Goal: Task Accomplishment & Management: Use online tool/utility

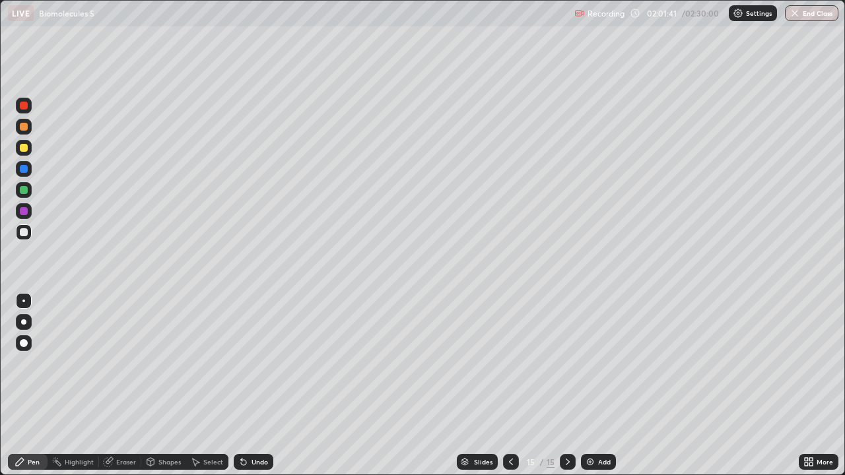
scroll to position [475, 845]
click at [509, 463] on icon at bounding box center [511, 462] width 4 height 7
click at [564, 460] on icon at bounding box center [567, 462] width 11 height 11
click at [255, 462] on div "Undo" at bounding box center [259, 462] width 17 height 7
click at [588, 463] on img at bounding box center [590, 462] width 11 height 11
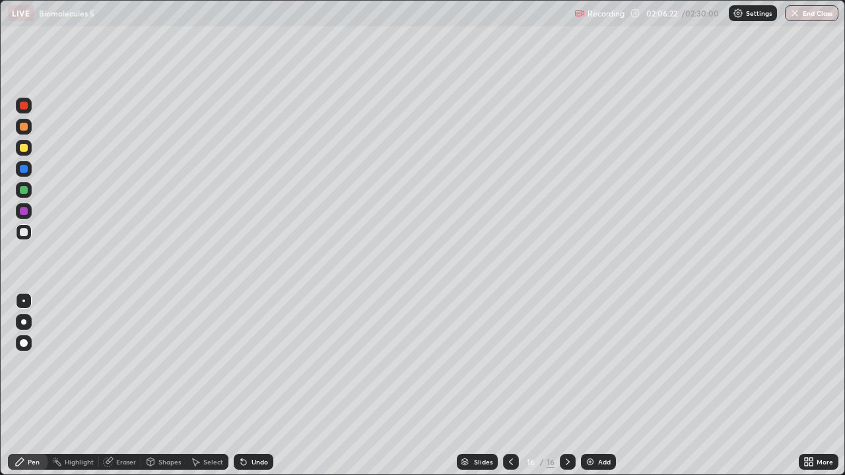
click at [26, 149] on div at bounding box center [24, 148] width 8 height 8
click at [22, 193] on div at bounding box center [24, 190] width 8 height 8
click at [245, 468] on div "Undo" at bounding box center [254, 462] width 40 height 16
click at [26, 237] on div at bounding box center [24, 232] width 16 height 16
click at [259, 461] on div "Undo" at bounding box center [259, 462] width 17 height 7
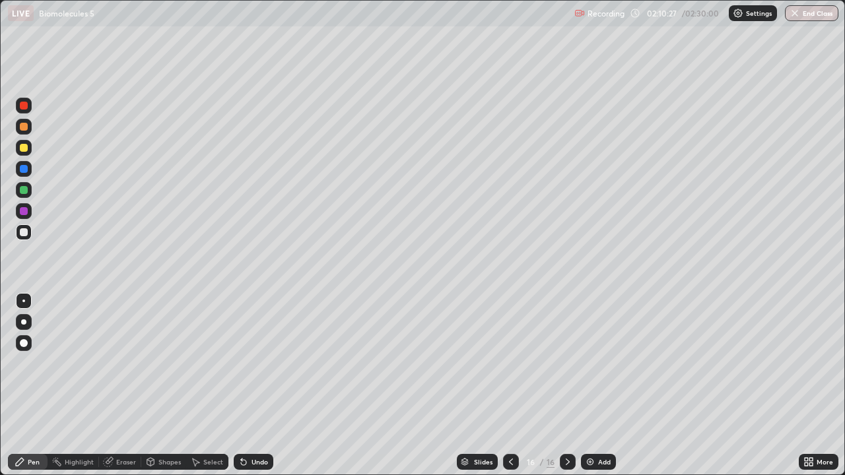
click at [261, 460] on div "Undo" at bounding box center [259, 462] width 17 height 7
click at [262, 459] on div "Undo" at bounding box center [259, 462] width 17 height 7
click at [262, 454] on div "Undo" at bounding box center [254, 462] width 40 height 16
click at [264, 462] on div "Undo" at bounding box center [259, 462] width 17 height 7
click at [266, 458] on div "Undo" at bounding box center [254, 462] width 40 height 16
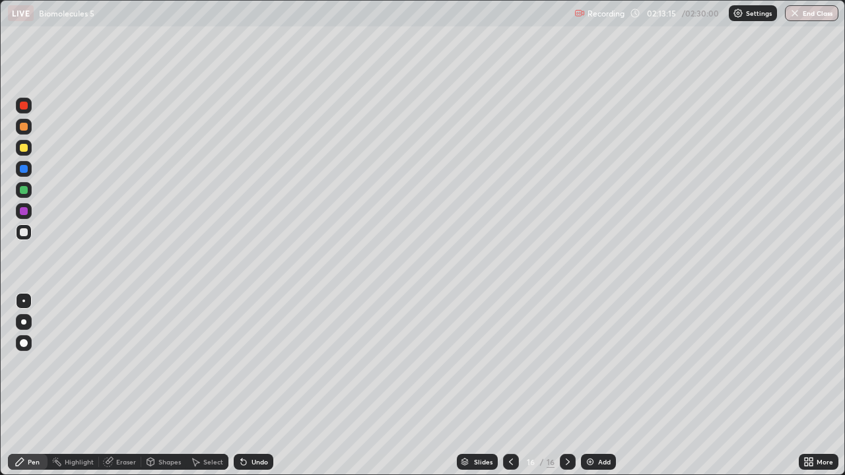
click at [263, 462] on div "Undo" at bounding box center [259, 462] width 17 height 7
click at [263, 463] on div "Undo" at bounding box center [259, 462] width 17 height 7
click at [262, 467] on div "Undo" at bounding box center [254, 462] width 40 height 16
click at [261, 467] on div "Undo" at bounding box center [254, 462] width 40 height 16
click at [262, 465] on div "Undo" at bounding box center [259, 462] width 17 height 7
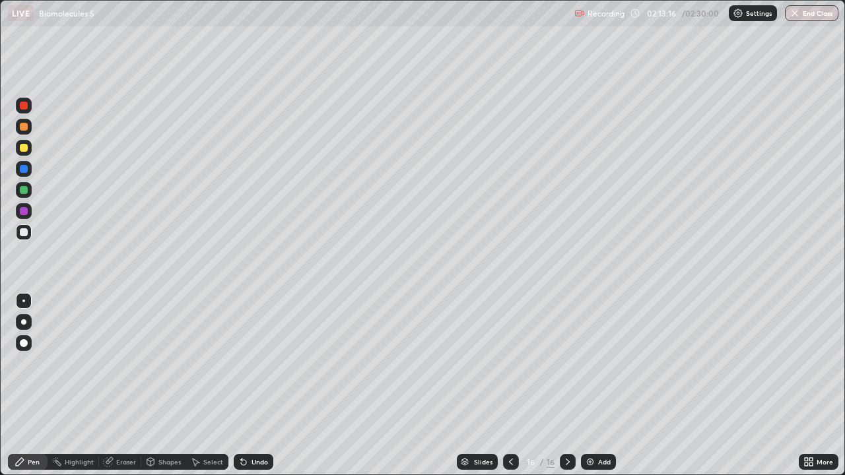
click at [263, 468] on div "Undo" at bounding box center [254, 462] width 40 height 16
click at [264, 467] on div "Undo" at bounding box center [254, 462] width 40 height 16
click at [265, 469] on div "Undo" at bounding box center [254, 462] width 40 height 16
click at [264, 471] on div "Undo" at bounding box center [250, 462] width 45 height 26
click at [265, 471] on div "Undo" at bounding box center [250, 462] width 45 height 26
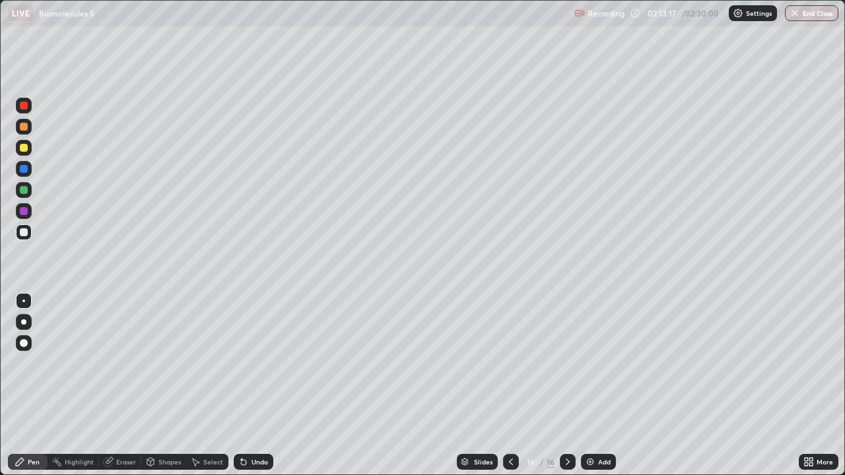
click at [263, 472] on div "Undo" at bounding box center [250, 462] width 45 height 26
click at [263, 473] on div "Undo" at bounding box center [250, 462] width 45 height 26
click at [264, 475] on div "Undo" at bounding box center [250, 462] width 45 height 26
click at [264, 474] on div "Undo" at bounding box center [250, 462] width 45 height 26
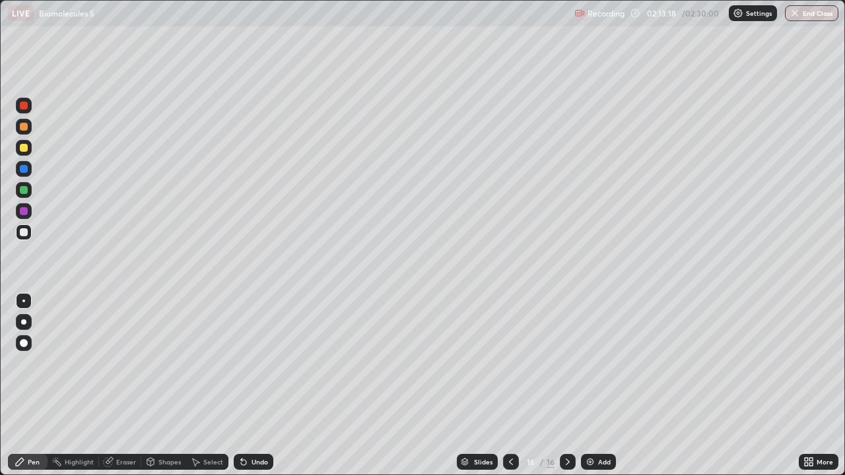
click at [264, 475] on div "Undo" at bounding box center [250, 462] width 45 height 26
click at [265, 475] on div "Undo" at bounding box center [250, 462] width 45 height 26
click at [265, 469] on div "Undo" at bounding box center [254, 462] width 40 height 16
click at [265, 461] on div "Undo" at bounding box center [259, 462] width 17 height 7
click at [264, 463] on div "Undo" at bounding box center [259, 462] width 17 height 7
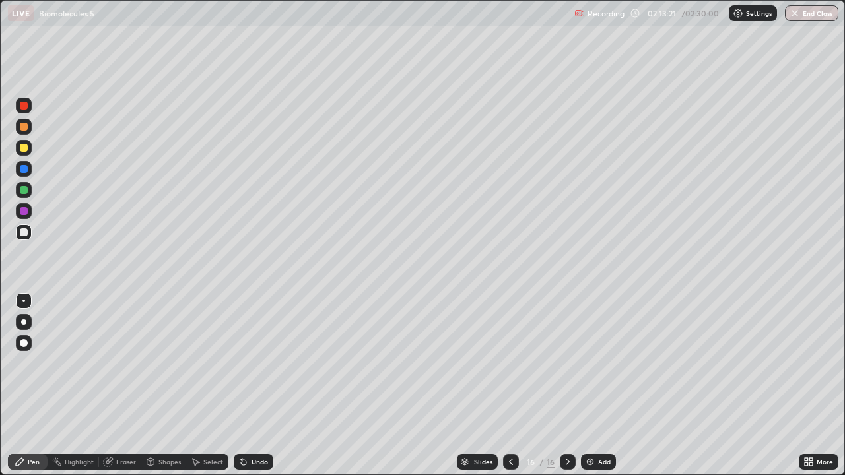
click at [266, 463] on div "Undo" at bounding box center [259, 462] width 17 height 7
click at [265, 464] on div "Undo" at bounding box center [259, 462] width 17 height 7
click at [265, 467] on div "Undo" at bounding box center [254, 462] width 40 height 16
click at [267, 467] on div "Undo" at bounding box center [254, 462] width 40 height 16
click at [270, 470] on div "Undo" at bounding box center [250, 462] width 45 height 26
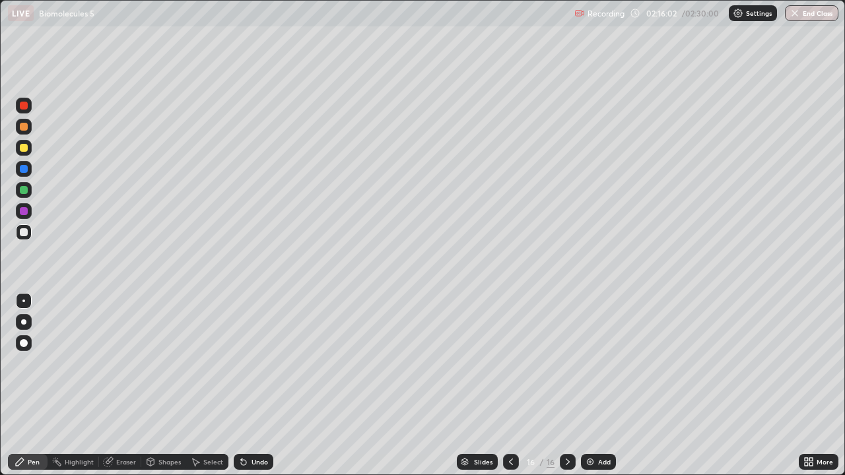
click at [590, 461] on img at bounding box center [590, 462] width 11 height 11
click at [22, 193] on div at bounding box center [24, 190] width 8 height 8
click at [26, 236] on div at bounding box center [24, 232] width 8 height 8
click at [128, 462] on div "Eraser" at bounding box center [126, 462] width 20 height 7
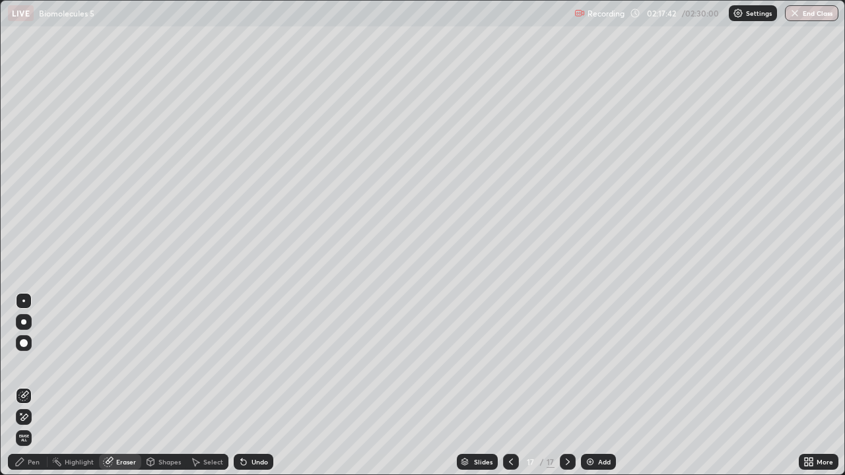
click at [34, 463] on div "Pen" at bounding box center [34, 462] width 12 height 7
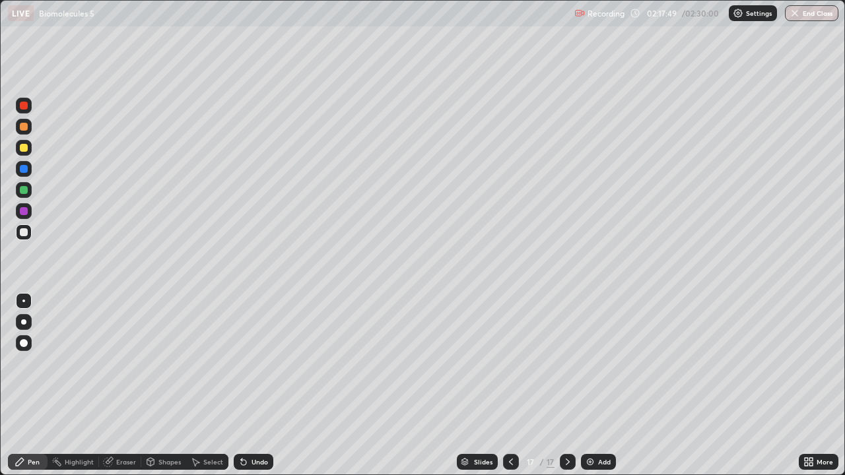
click at [119, 462] on div "Eraser" at bounding box center [126, 462] width 20 height 7
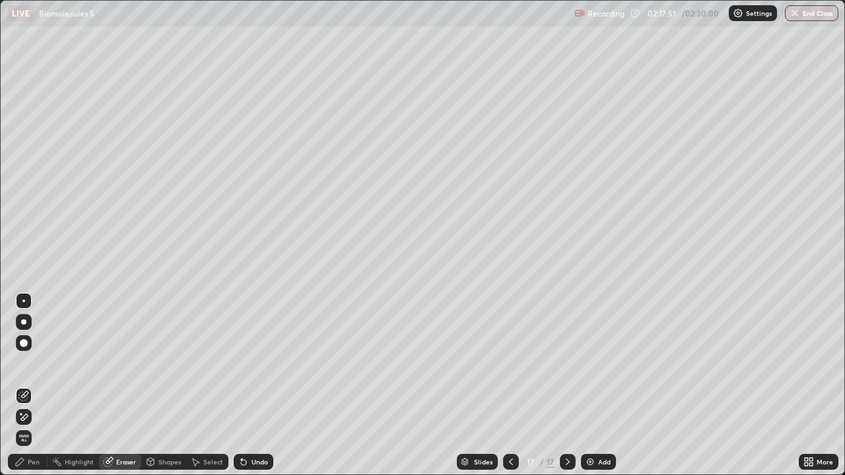
click at [40, 460] on div "Pen" at bounding box center [28, 462] width 40 height 16
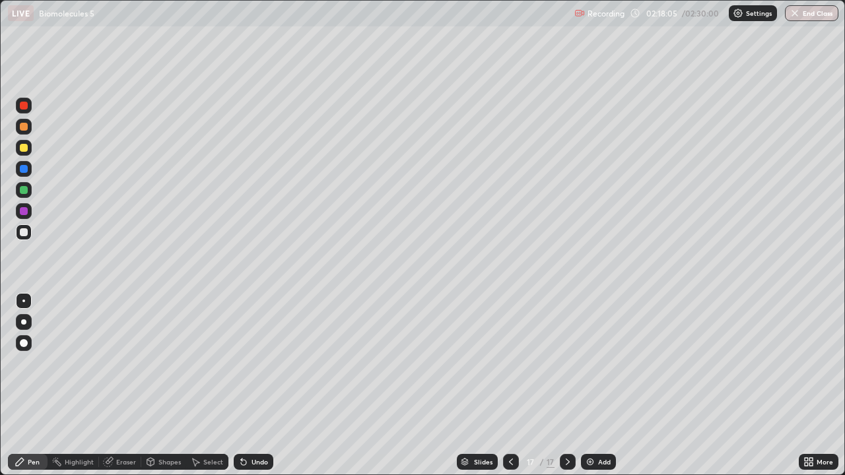
click at [246, 464] on icon at bounding box center [243, 462] width 11 height 11
click at [251, 466] on div "Undo" at bounding box center [254, 462] width 40 height 16
click at [244, 460] on icon at bounding box center [243, 462] width 11 height 11
click at [152, 459] on icon at bounding box center [150, 462] width 7 height 8
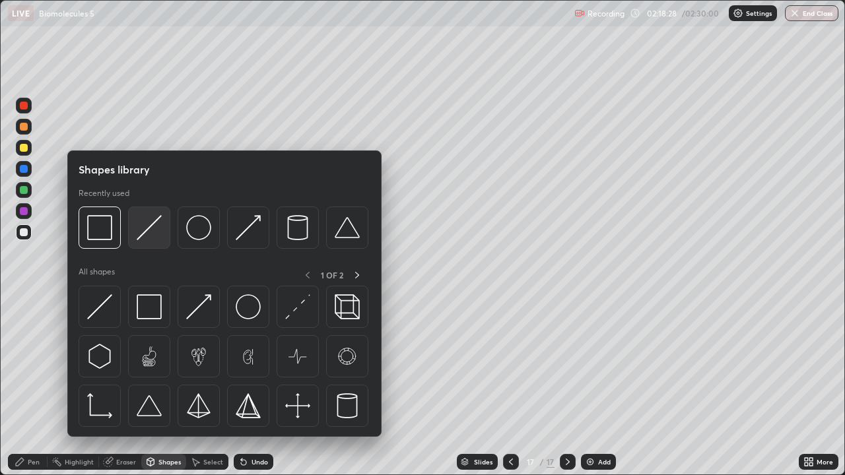
click at [143, 237] on img at bounding box center [149, 227] width 25 height 25
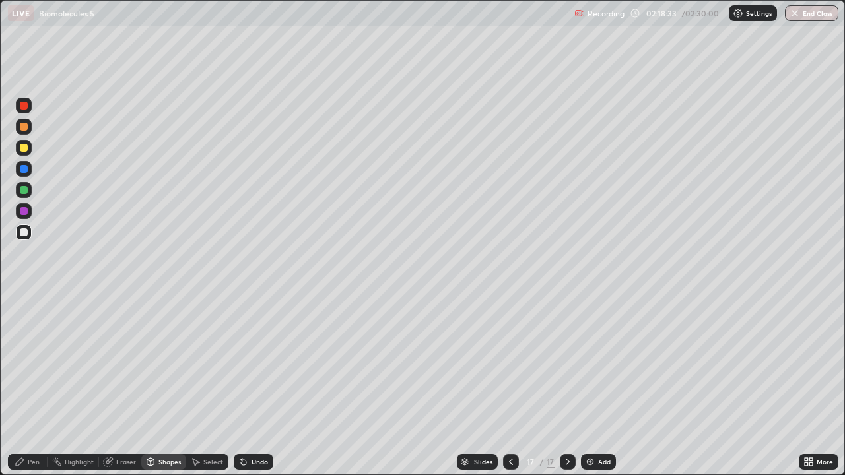
click at [32, 459] on div "Pen" at bounding box center [34, 462] width 12 height 7
click at [24, 190] on div at bounding box center [24, 190] width 8 height 8
click at [26, 172] on div at bounding box center [24, 169] width 8 height 8
click at [171, 465] on div "Shapes" at bounding box center [169, 462] width 22 height 7
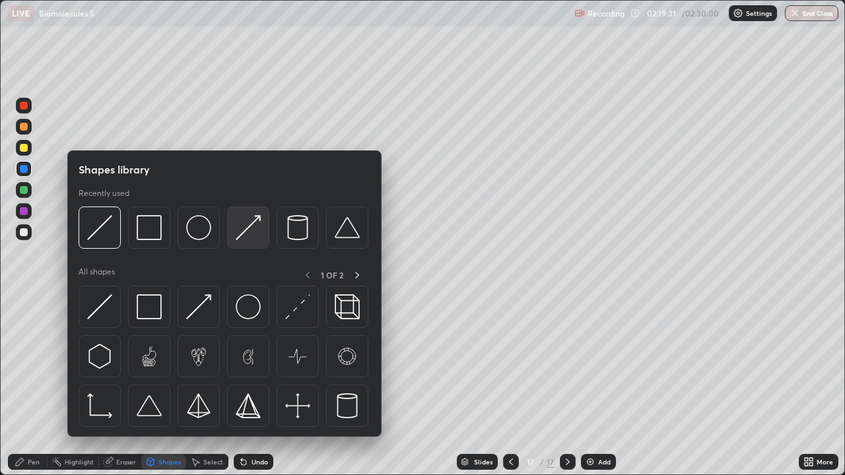
click at [248, 234] on img at bounding box center [248, 227] width 25 height 25
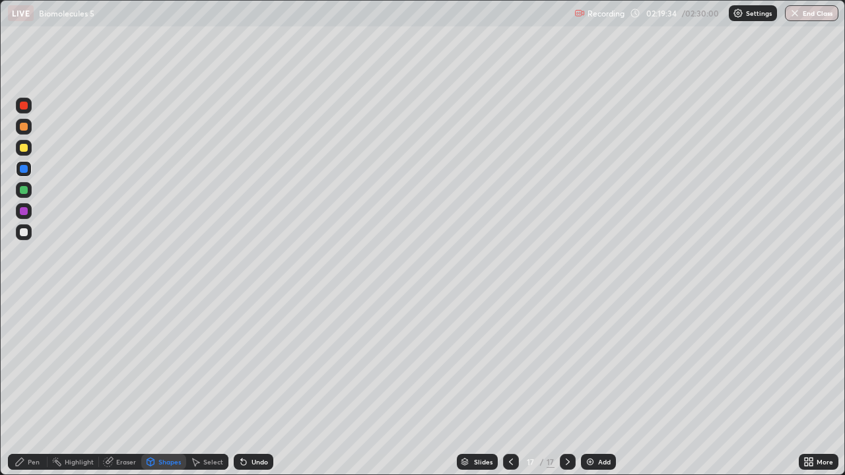
click at [259, 462] on div "Undo" at bounding box center [259, 462] width 17 height 7
click at [39, 461] on div "Pen" at bounding box center [34, 462] width 12 height 7
click at [25, 193] on div at bounding box center [24, 190] width 8 height 8
click at [28, 131] on div at bounding box center [24, 127] width 16 height 16
click at [28, 171] on div at bounding box center [24, 169] width 16 height 16
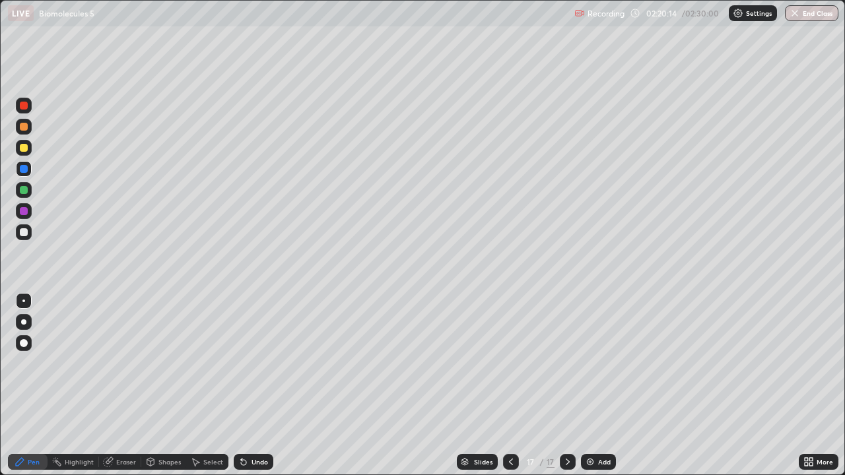
click at [28, 155] on div at bounding box center [24, 147] width 16 height 21
click at [24, 213] on div at bounding box center [24, 211] width 8 height 8
click at [169, 461] on div "Shapes" at bounding box center [169, 462] width 22 height 7
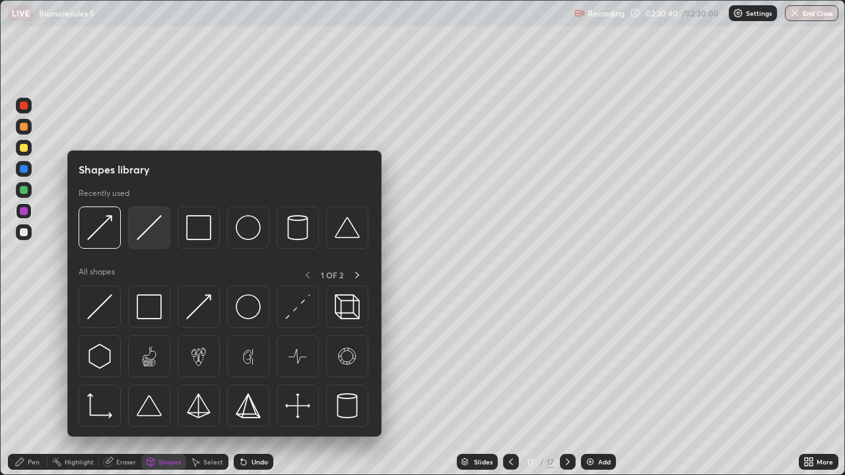
click at [156, 232] on img at bounding box center [149, 227] width 25 height 25
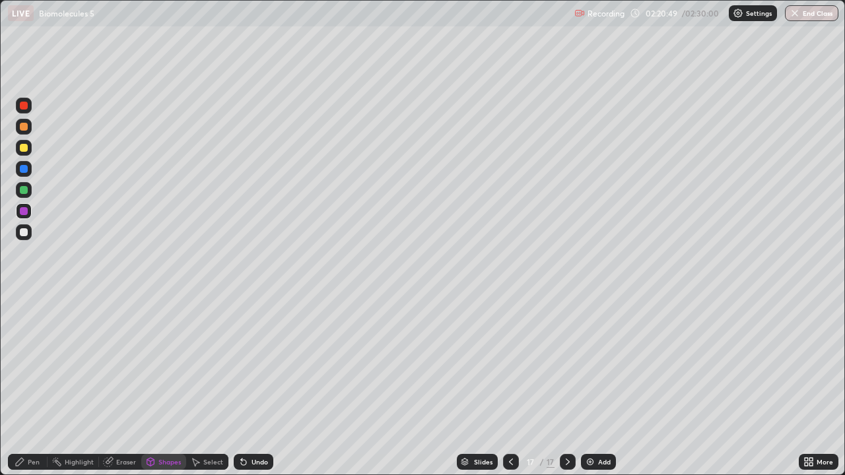
click at [31, 463] on div "Pen" at bounding box center [34, 462] width 12 height 7
click at [255, 463] on div "Undo" at bounding box center [259, 462] width 17 height 7
click at [261, 464] on div "Undo" at bounding box center [259, 462] width 17 height 7
click at [251, 464] on div "Undo" at bounding box center [259, 462] width 17 height 7
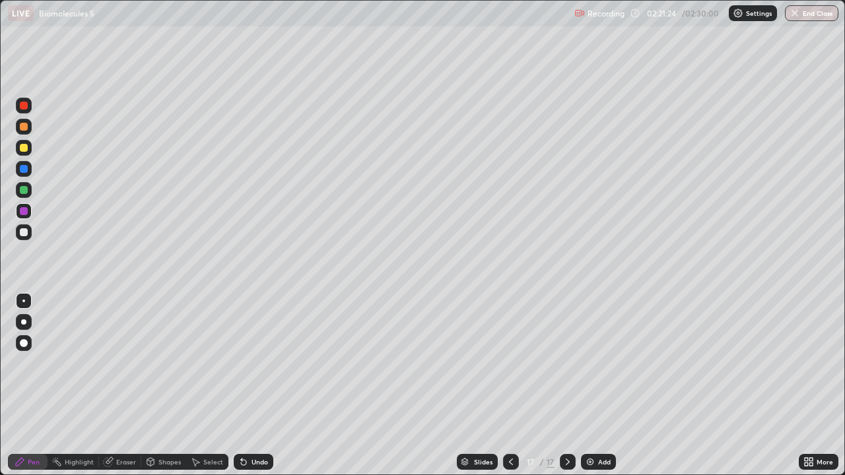
click at [257, 465] on div "Undo" at bounding box center [259, 462] width 17 height 7
click at [259, 464] on div "Undo" at bounding box center [259, 462] width 17 height 7
click at [261, 463] on div "Undo" at bounding box center [259, 462] width 17 height 7
click at [261, 462] on div "Undo" at bounding box center [259, 462] width 17 height 7
click at [30, 232] on div at bounding box center [24, 232] width 16 height 16
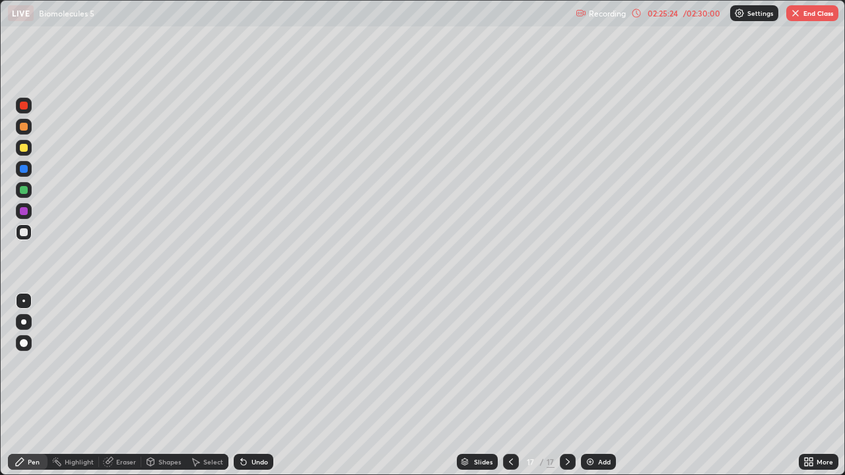
click at [586, 463] on img at bounding box center [590, 462] width 11 height 11
click at [24, 192] on div at bounding box center [24, 190] width 8 height 8
click at [25, 236] on div at bounding box center [24, 232] width 8 height 8
click at [253, 459] on div "Undo" at bounding box center [259, 462] width 17 height 7
click at [174, 462] on div "Shapes" at bounding box center [169, 462] width 22 height 7
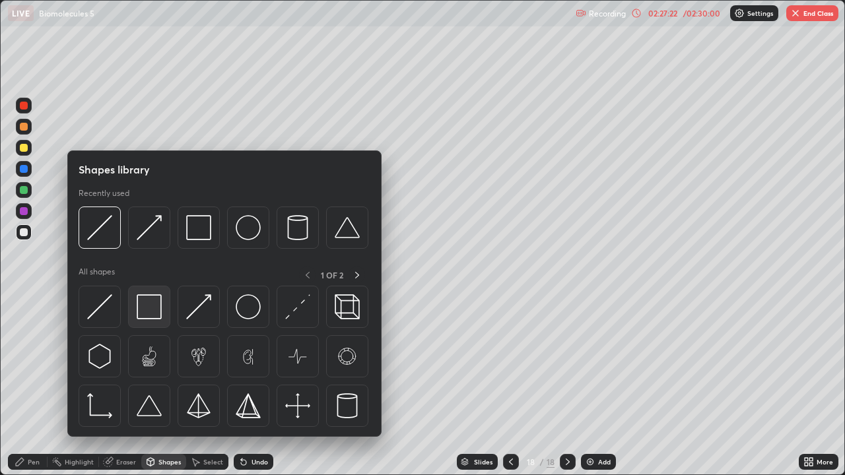
click at [156, 302] on img at bounding box center [149, 306] width 25 height 25
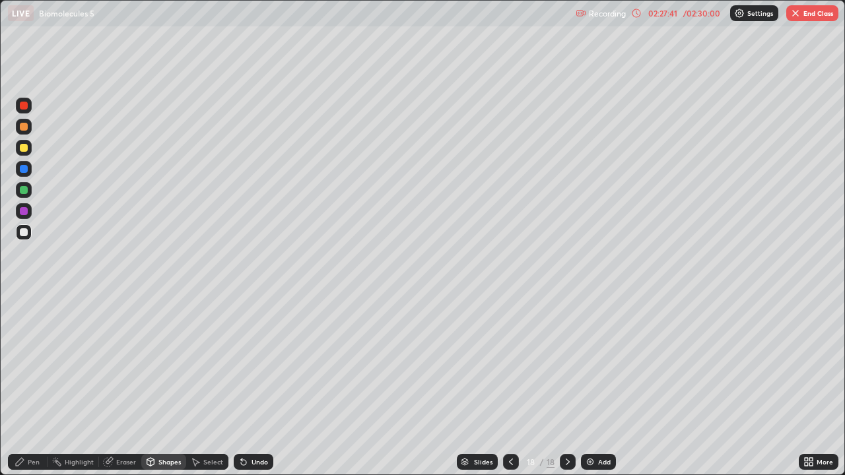
click at [37, 465] on div "Pen" at bounding box center [34, 462] width 12 height 7
click at [20, 193] on div at bounding box center [24, 190] width 8 height 8
click at [25, 238] on div at bounding box center [24, 232] width 16 height 16
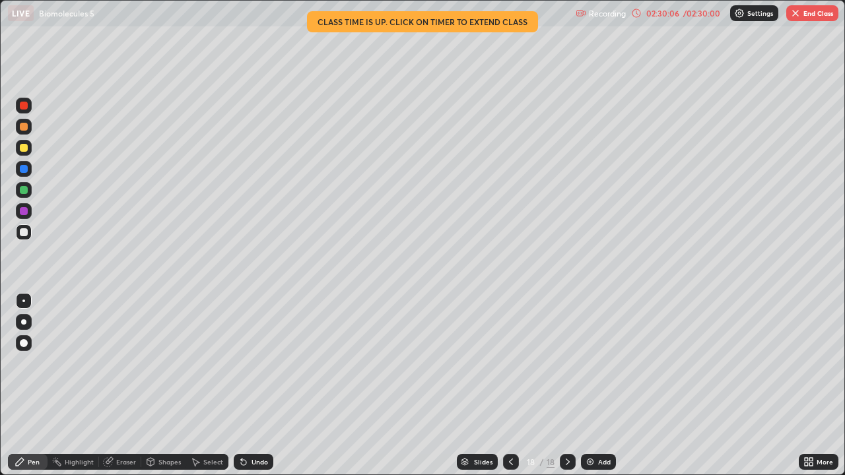
click at [269, 461] on div "Undo" at bounding box center [254, 462] width 40 height 16
click at [271, 466] on div "Undo" at bounding box center [254, 462] width 40 height 16
click at [266, 463] on div "Undo" at bounding box center [254, 462] width 40 height 16
click at [261, 463] on div "Undo" at bounding box center [259, 462] width 17 height 7
click at [263, 459] on div "Undo" at bounding box center [259, 462] width 17 height 7
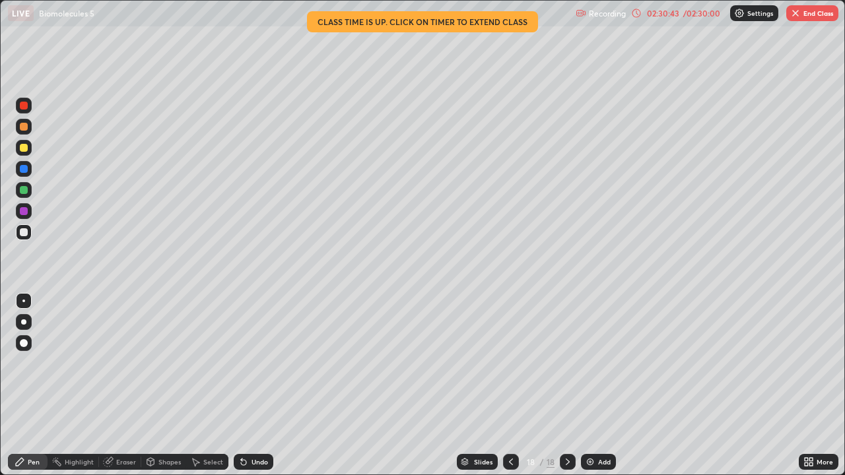
click at [504, 20] on div "LIVE Biomolecules 5" at bounding box center [289, 13] width 562 height 26
click at [702, 12] on div "/ 02:30:00" at bounding box center [701, 13] width 41 height 8
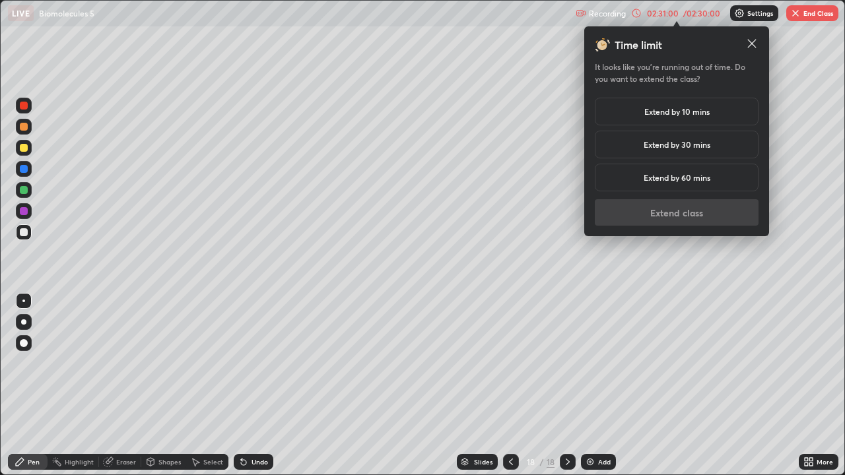
click at [704, 111] on h5 "Extend by 10 mins" at bounding box center [676, 112] width 65 height 12
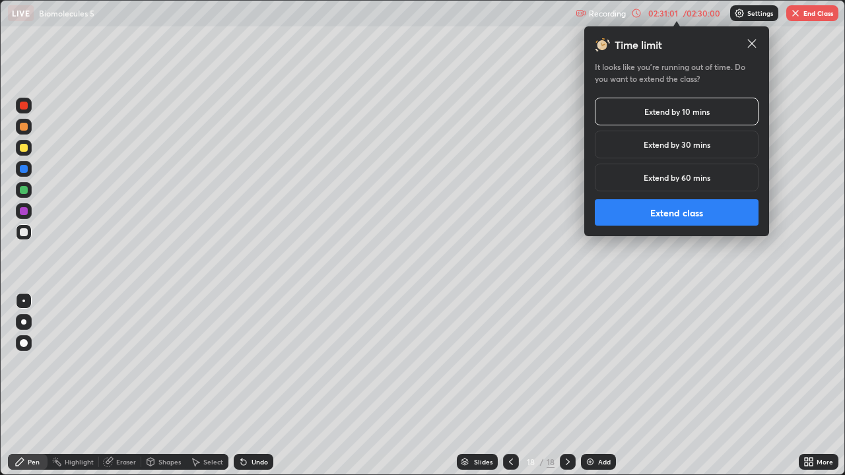
click at [693, 214] on button "Extend class" at bounding box center [677, 212] width 164 height 26
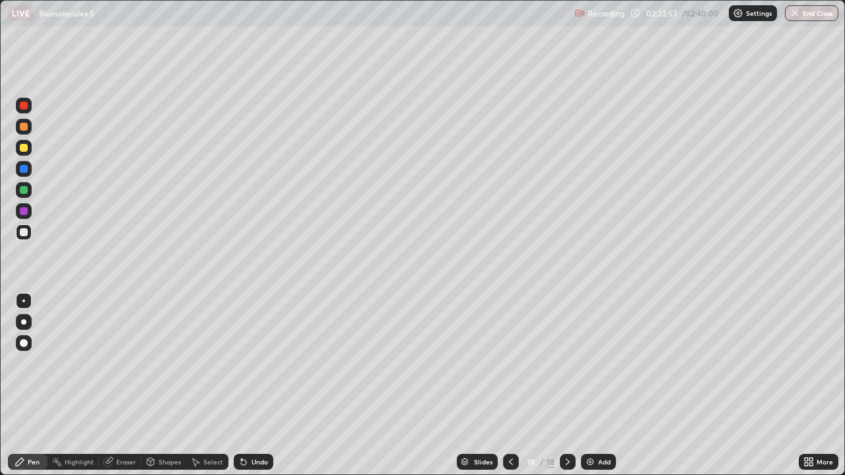
click at [587, 466] on img at bounding box center [590, 462] width 11 height 11
click at [27, 150] on div at bounding box center [24, 148] width 8 height 8
click at [248, 461] on div "Undo" at bounding box center [254, 462] width 40 height 16
click at [123, 462] on div "Eraser" at bounding box center [126, 462] width 20 height 7
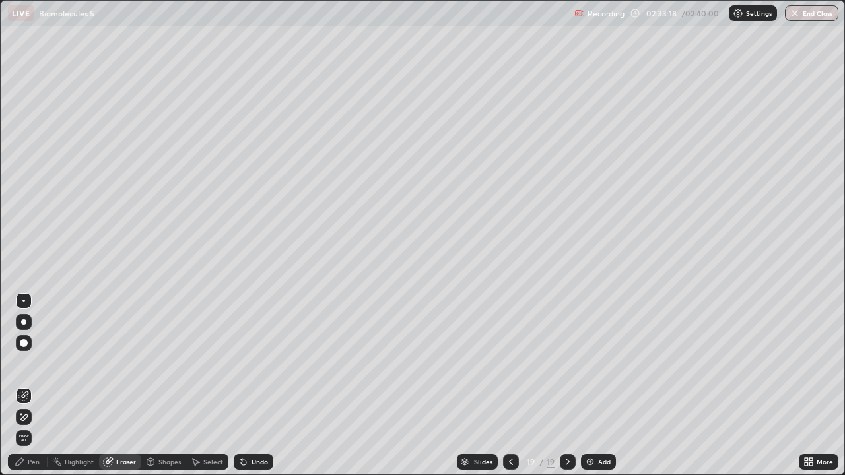
click at [32, 460] on div "Pen" at bounding box center [34, 462] width 12 height 7
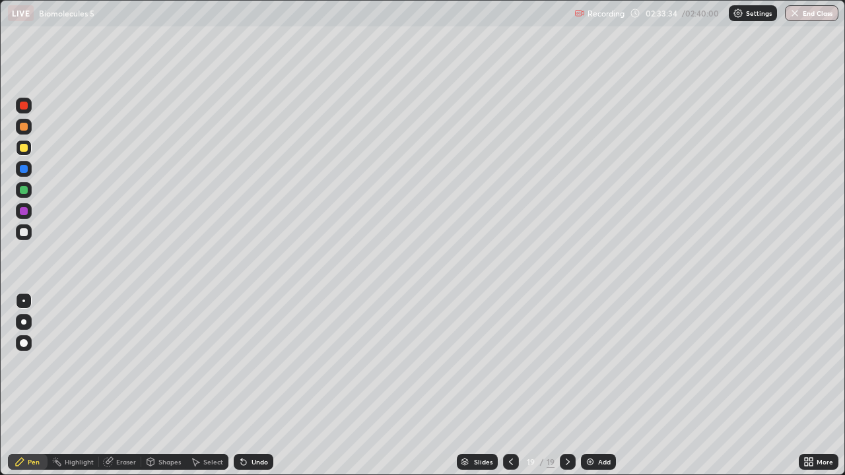
click at [24, 192] on div at bounding box center [24, 190] width 8 height 8
click at [26, 233] on div at bounding box center [24, 232] width 8 height 8
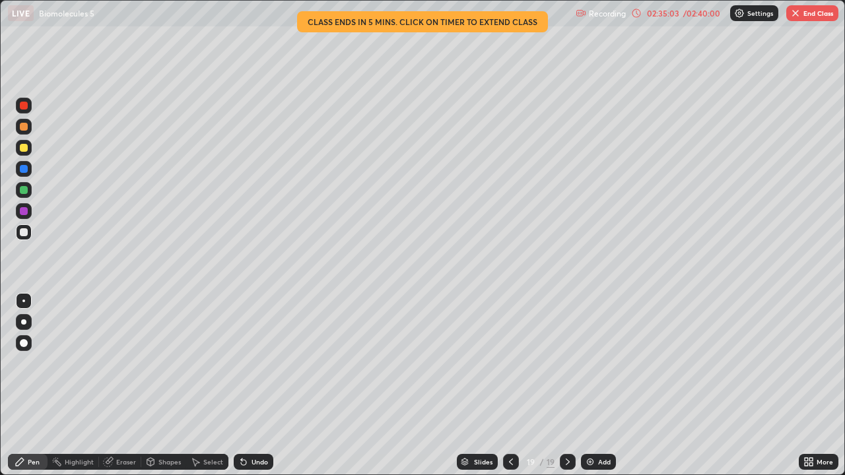
click at [163, 463] on div "Shapes" at bounding box center [169, 462] width 22 height 7
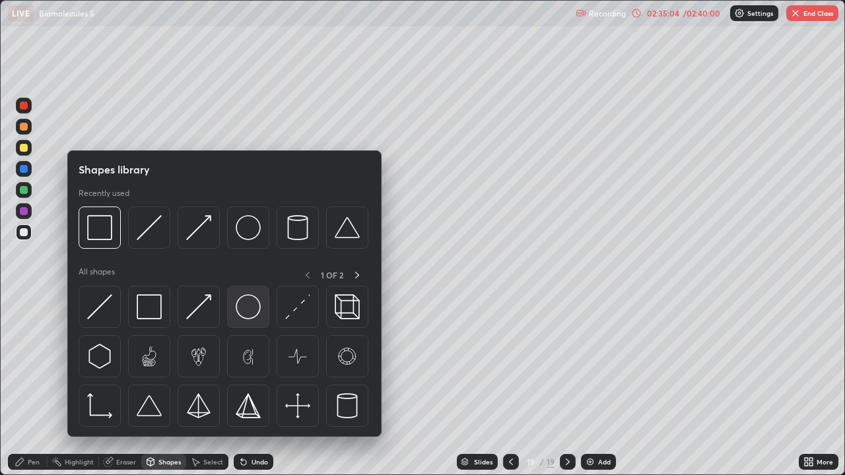
click at [246, 305] on img at bounding box center [248, 306] width 25 height 25
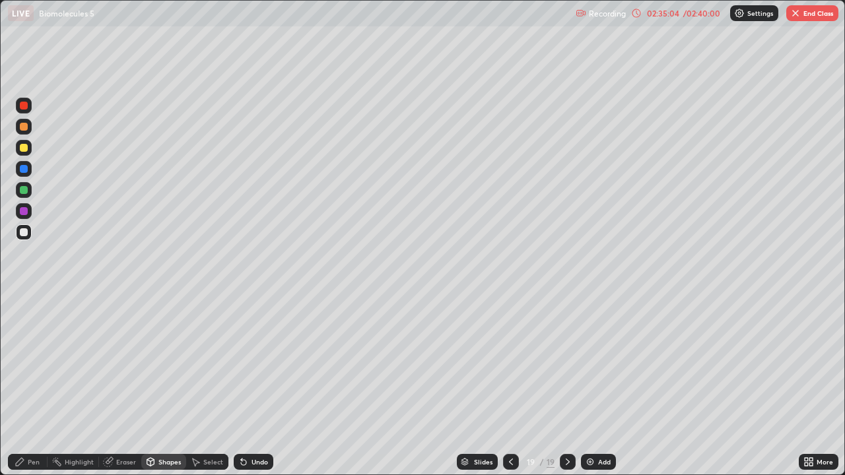
click at [24, 192] on div at bounding box center [24, 190] width 8 height 8
click at [114, 462] on div "Eraser" at bounding box center [120, 462] width 42 height 16
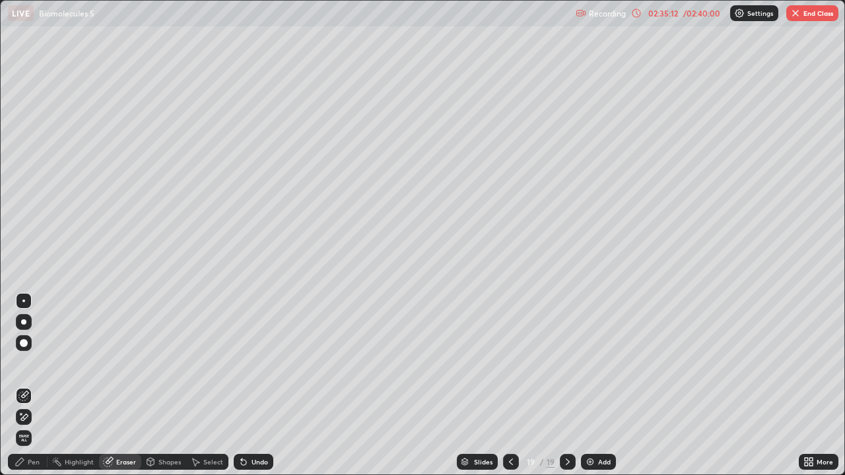
click at [161, 464] on div "Shapes" at bounding box center [169, 462] width 22 height 7
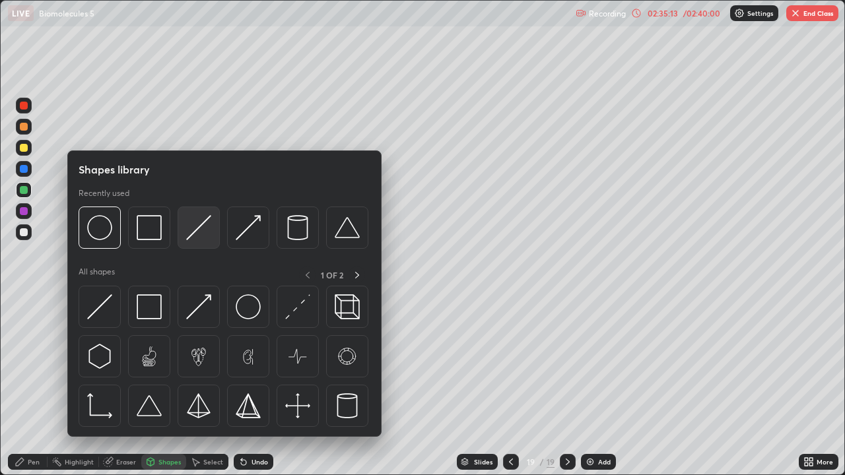
click at [191, 235] on img at bounding box center [198, 227] width 25 height 25
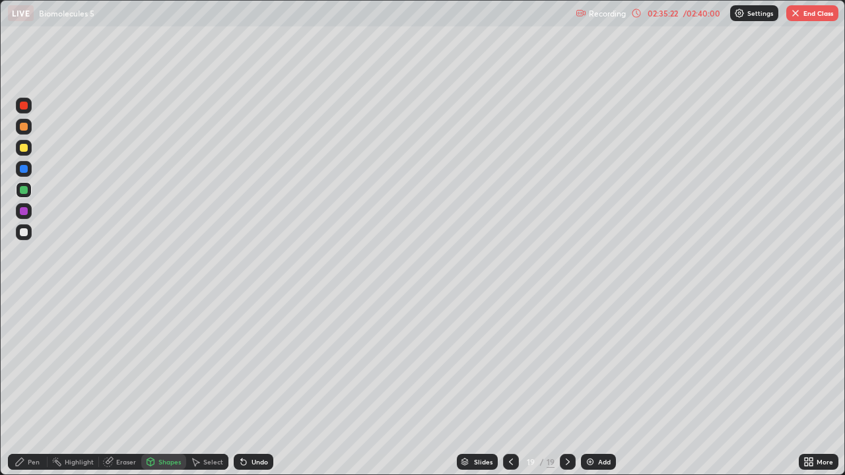
click at [24, 192] on div at bounding box center [24, 190] width 8 height 8
click at [22, 168] on div at bounding box center [24, 169] width 8 height 8
click at [36, 461] on div "Pen" at bounding box center [34, 462] width 12 height 7
click at [27, 153] on div at bounding box center [24, 148] width 16 height 16
click at [159, 462] on div "Shapes" at bounding box center [169, 462] width 22 height 7
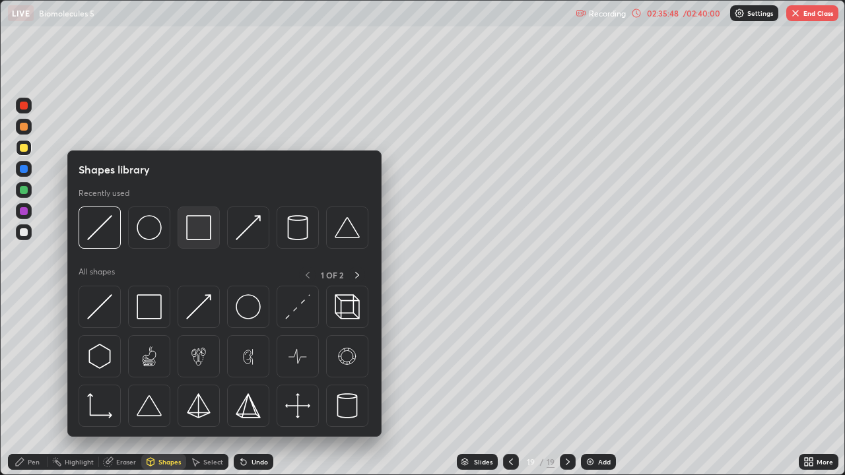
click at [199, 236] on img at bounding box center [198, 227] width 25 height 25
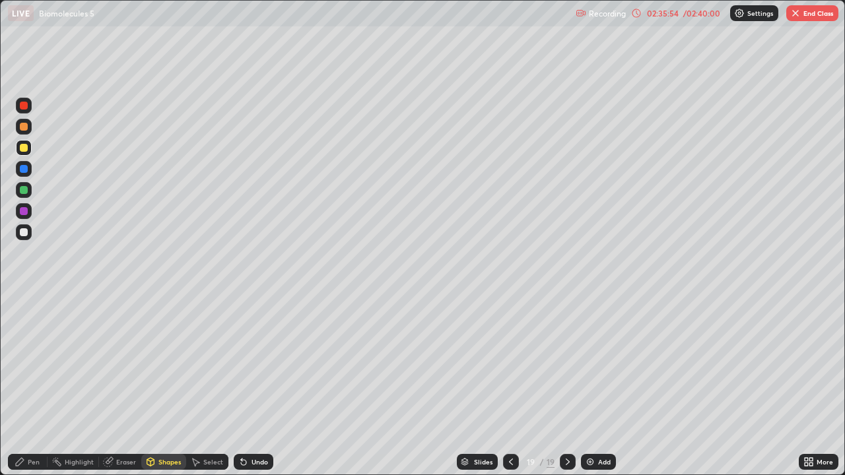
click at [42, 463] on div "Pen" at bounding box center [28, 462] width 40 height 16
click at [247, 455] on div "Undo" at bounding box center [254, 462] width 40 height 16
click at [163, 465] on div "Shapes" at bounding box center [169, 462] width 22 height 7
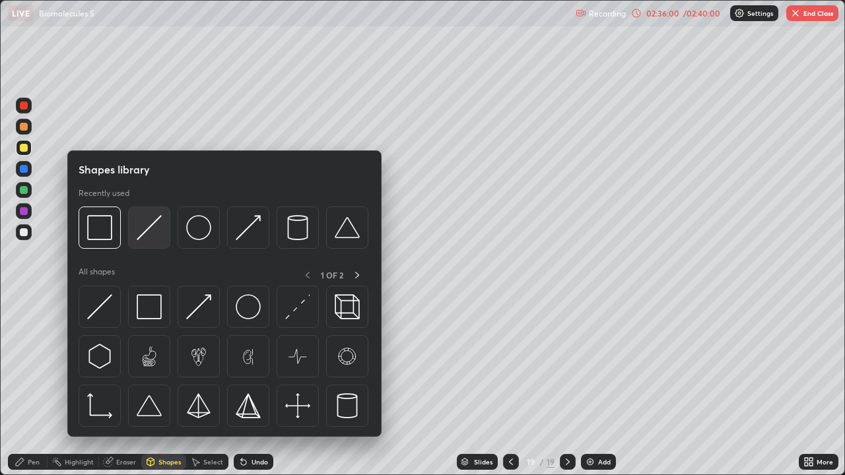
click at [157, 238] on img at bounding box center [149, 227] width 25 height 25
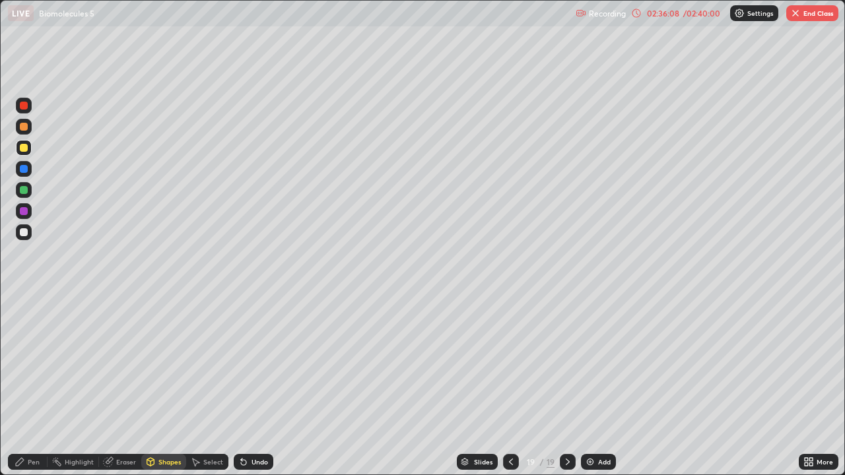
click at [23, 108] on div at bounding box center [24, 106] width 8 height 8
click at [24, 233] on div at bounding box center [24, 232] width 8 height 8
click at [36, 461] on div "Pen" at bounding box center [34, 462] width 12 height 7
click at [172, 465] on div "Shapes" at bounding box center [169, 462] width 22 height 7
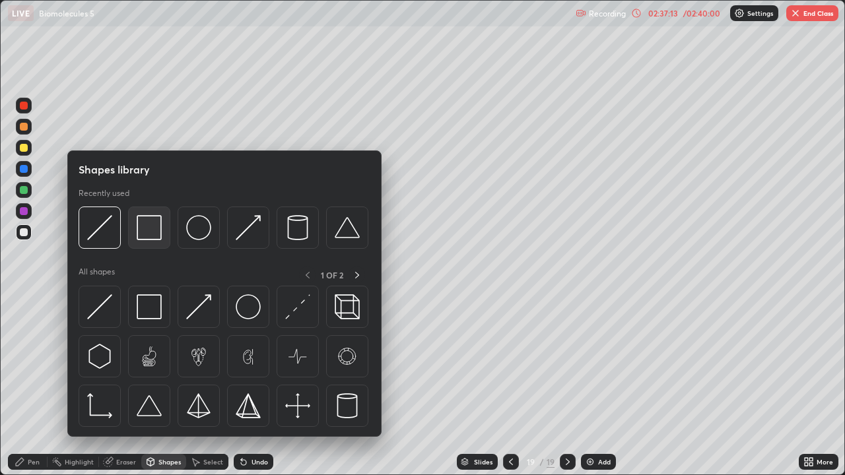
click at [158, 239] on img at bounding box center [149, 227] width 25 height 25
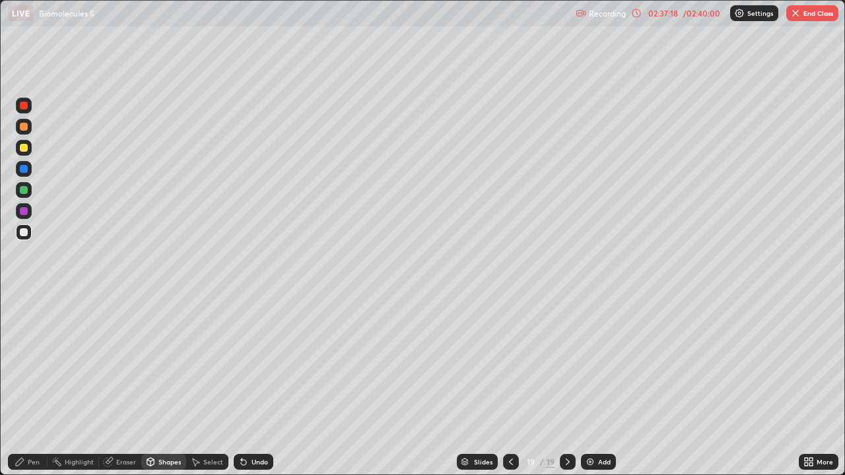
click at [40, 463] on div "Pen" at bounding box center [28, 462] width 40 height 16
click at [265, 462] on div "Undo" at bounding box center [259, 462] width 17 height 7
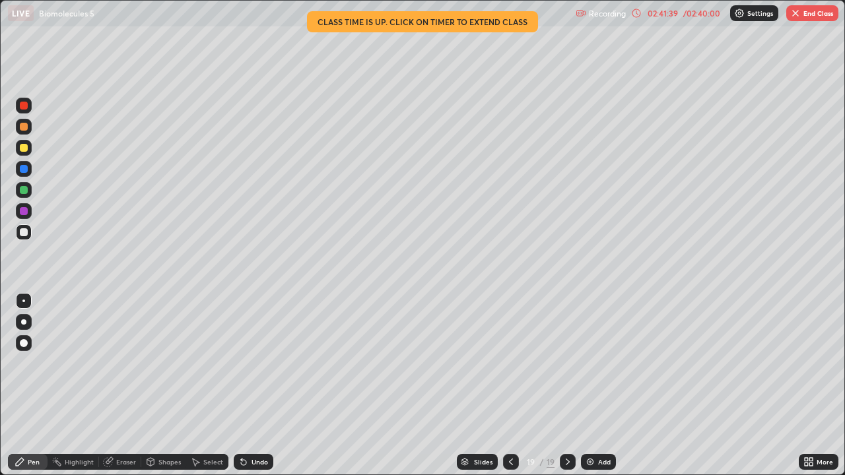
click at [589, 459] on img at bounding box center [590, 462] width 11 height 11
click at [172, 460] on div "Shapes" at bounding box center [169, 462] width 22 height 7
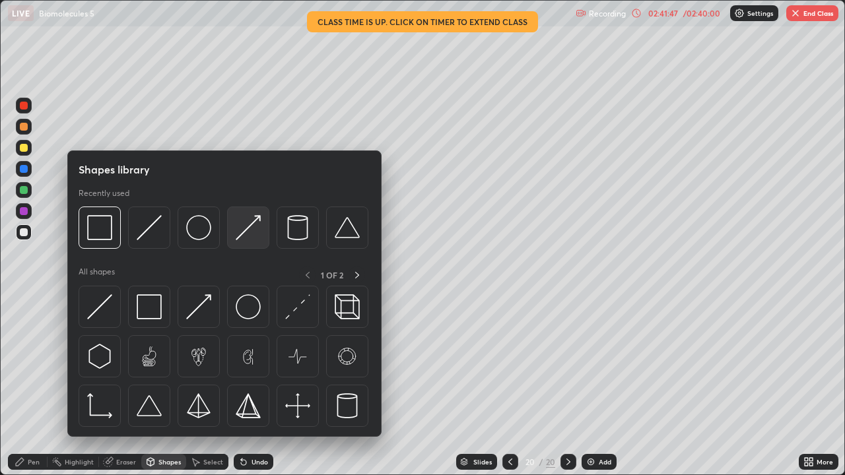
click at [250, 238] on img at bounding box center [248, 227] width 25 height 25
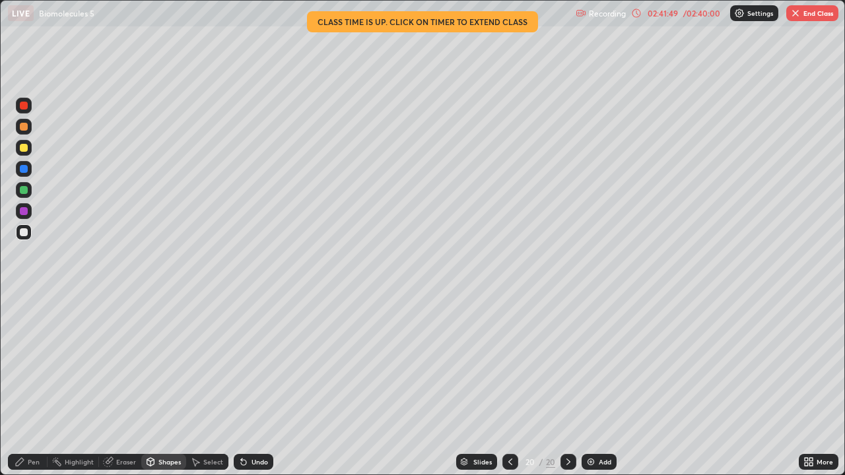
click at [24, 150] on div at bounding box center [24, 148] width 8 height 8
click at [166, 461] on div "Shapes" at bounding box center [169, 462] width 22 height 7
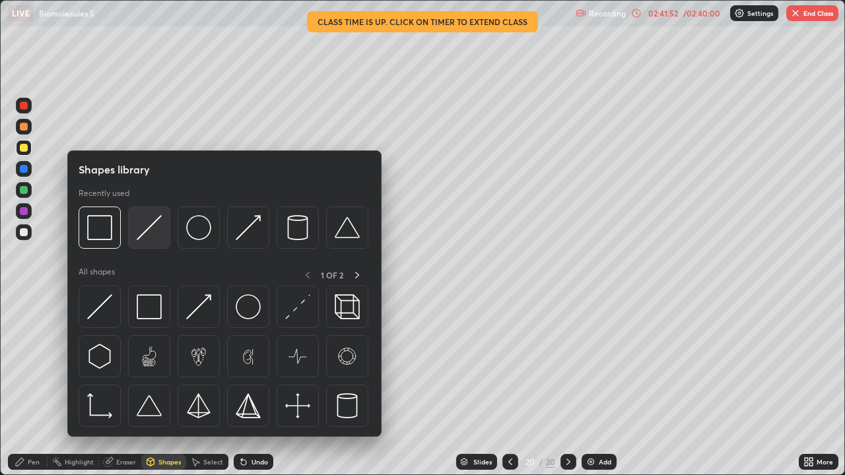
click at [154, 232] on img at bounding box center [149, 227] width 25 height 25
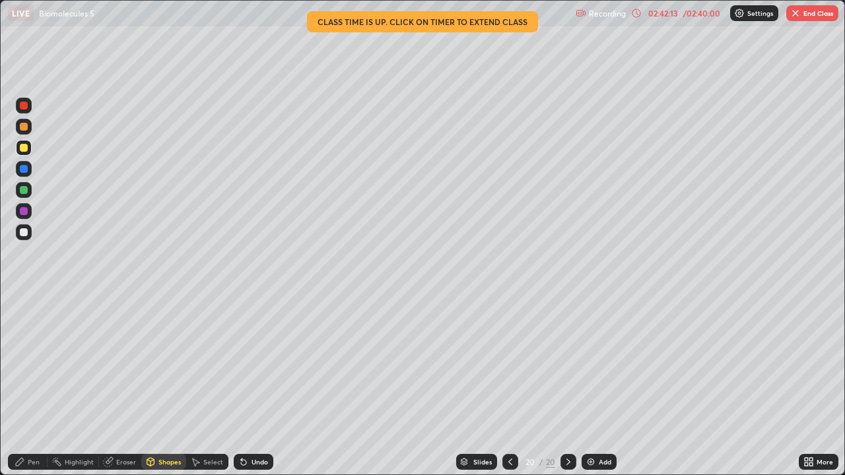
click at [24, 191] on div at bounding box center [24, 190] width 8 height 8
click at [251, 465] on div "Undo" at bounding box center [259, 462] width 17 height 7
click at [33, 464] on div "Pen" at bounding box center [34, 462] width 12 height 7
click at [24, 169] on div at bounding box center [24, 169] width 8 height 8
click at [162, 461] on div "Shapes" at bounding box center [169, 462] width 22 height 7
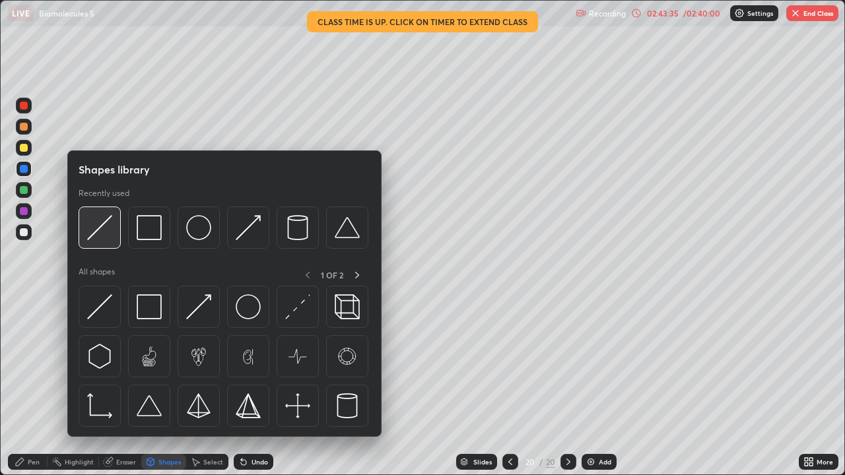
click at [105, 224] on img at bounding box center [99, 227] width 25 height 25
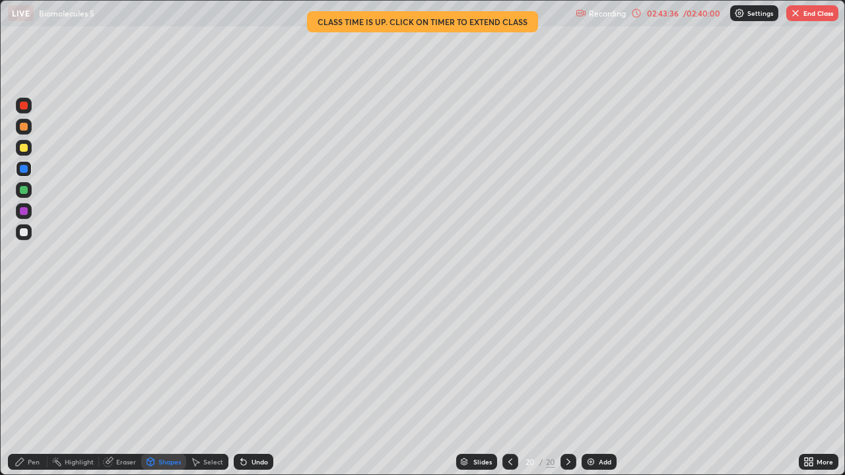
click at [25, 211] on div at bounding box center [24, 211] width 8 height 8
click at [116, 465] on div "Eraser" at bounding box center [126, 462] width 20 height 7
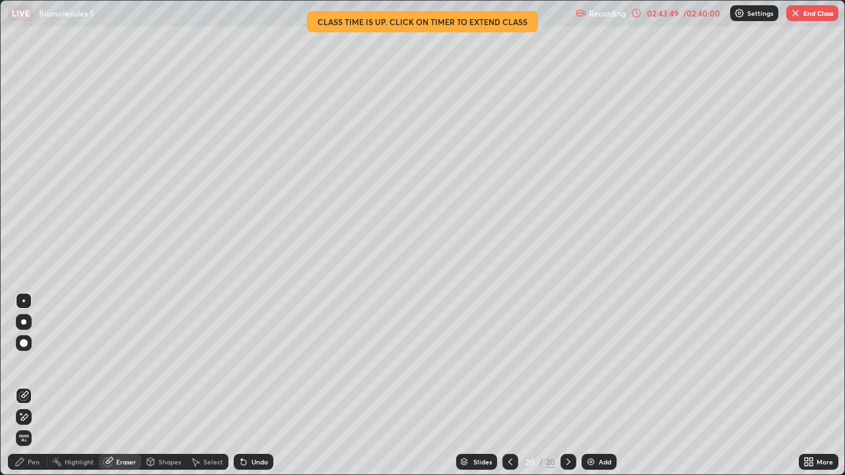
click at [36, 463] on div "Pen" at bounding box center [34, 462] width 12 height 7
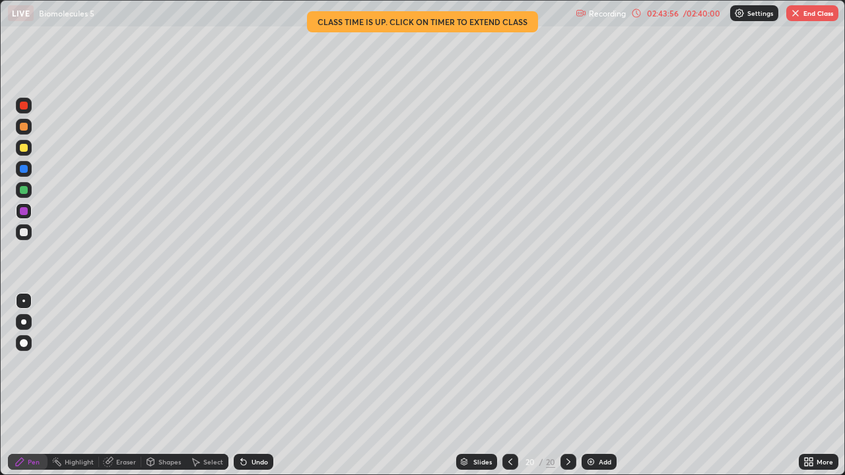
click at [24, 235] on div at bounding box center [24, 232] width 8 height 8
click at [245, 460] on icon at bounding box center [243, 462] width 11 height 11
click at [246, 463] on icon at bounding box center [243, 462] width 11 height 11
click at [248, 460] on div "Undo" at bounding box center [254, 462] width 40 height 16
click at [26, 191] on div at bounding box center [24, 190] width 8 height 8
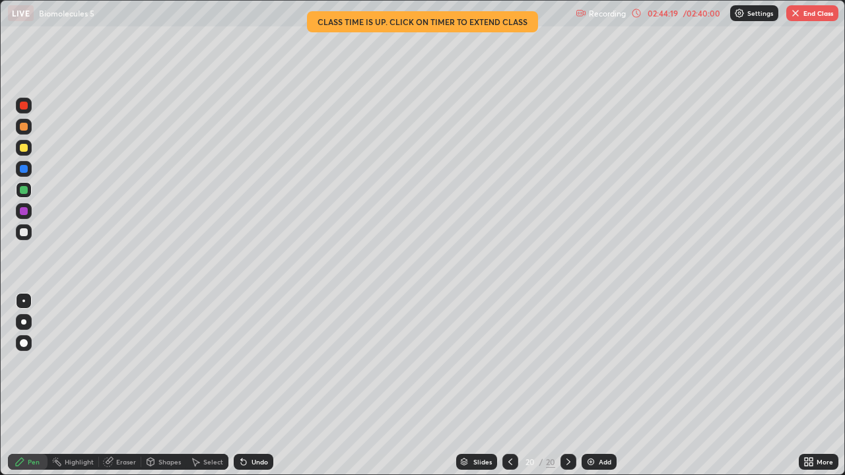
click at [24, 127] on div at bounding box center [24, 127] width 8 height 8
click at [265, 461] on div "Undo" at bounding box center [259, 462] width 17 height 7
click at [265, 463] on div "Undo" at bounding box center [259, 462] width 17 height 7
click at [266, 461] on div "Undo" at bounding box center [259, 462] width 17 height 7
click at [266, 463] on div "Undo" at bounding box center [254, 462] width 40 height 16
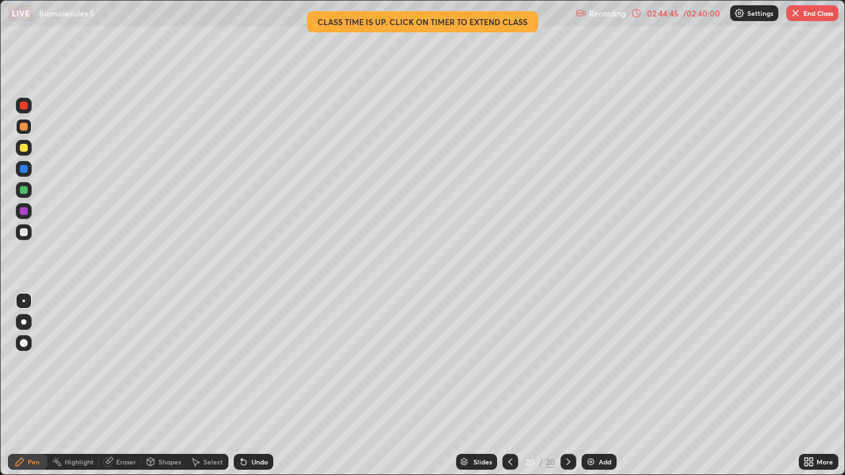
click at [267, 463] on div "Undo" at bounding box center [254, 462] width 40 height 16
click at [24, 234] on div at bounding box center [24, 232] width 8 height 8
click at [158, 463] on div "Shapes" at bounding box center [169, 462] width 22 height 7
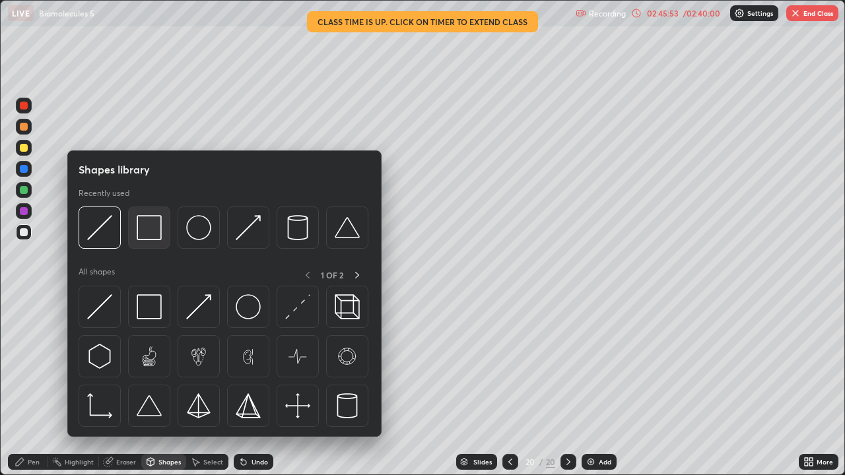
click at [152, 235] on img at bounding box center [149, 227] width 25 height 25
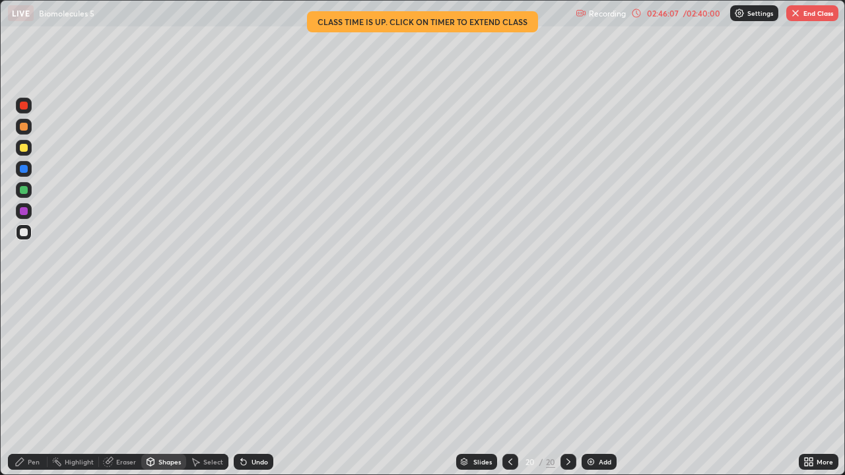
click at [256, 464] on div "Undo" at bounding box center [259, 462] width 17 height 7
click at [36, 465] on div "Pen" at bounding box center [34, 462] width 12 height 7
click at [703, 14] on div "/ 02:40:00" at bounding box center [701, 13] width 41 height 8
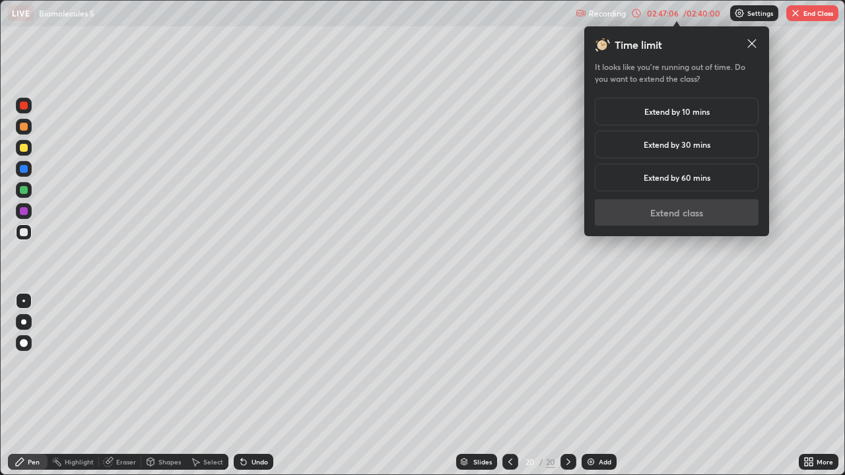
click at [703, 115] on h5 "Extend by 10 mins" at bounding box center [676, 112] width 65 height 12
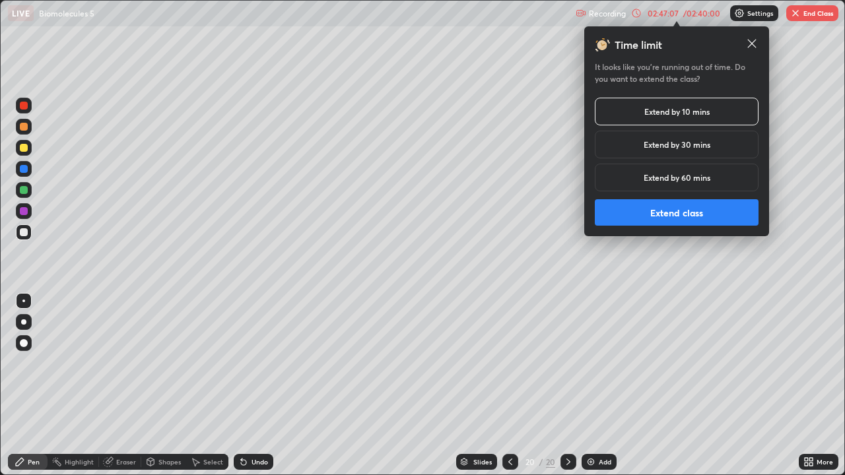
click at [685, 215] on button "Extend class" at bounding box center [677, 212] width 164 height 26
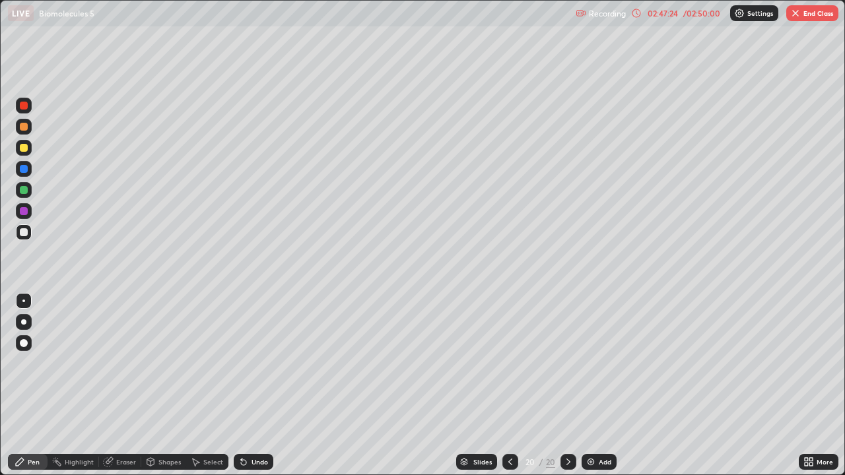
click at [263, 461] on div "Undo" at bounding box center [259, 462] width 17 height 7
click at [264, 467] on div "Undo" at bounding box center [254, 462] width 40 height 16
click at [263, 469] on div "Undo" at bounding box center [254, 462] width 40 height 16
click at [264, 471] on div "Undo" at bounding box center [250, 462] width 45 height 26
click at [264, 469] on div "Undo" at bounding box center [254, 462] width 40 height 16
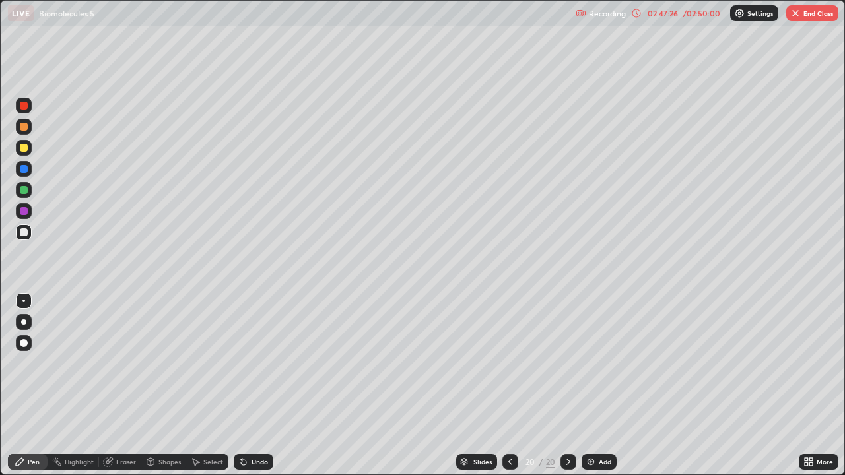
click at [265, 469] on div "Undo" at bounding box center [254, 462] width 40 height 16
click at [257, 462] on div "Undo" at bounding box center [259, 462] width 17 height 7
click at [26, 191] on div at bounding box center [24, 190] width 8 height 8
click at [25, 234] on div at bounding box center [24, 232] width 8 height 8
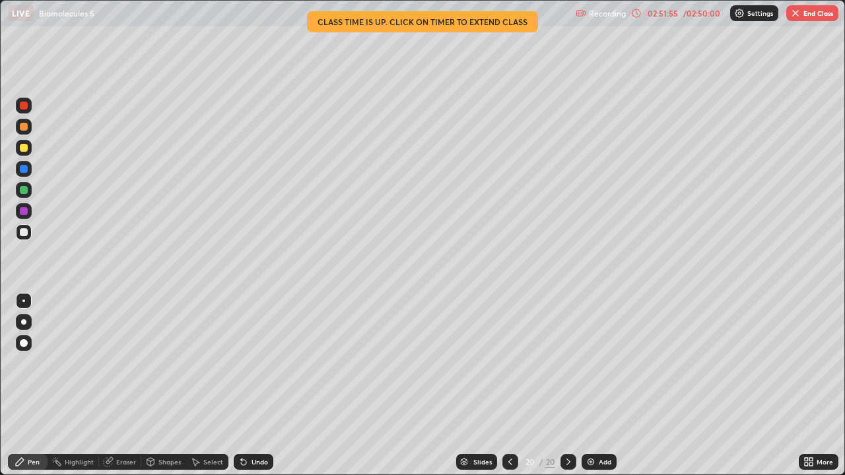
click at [510, 467] on icon at bounding box center [510, 462] width 11 height 11
click at [568, 461] on icon at bounding box center [568, 462] width 4 height 7
click at [586, 464] on img at bounding box center [590, 462] width 11 height 11
click at [695, 13] on div "/ 02:50:00" at bounding box center [701, 13] width 41 height 8
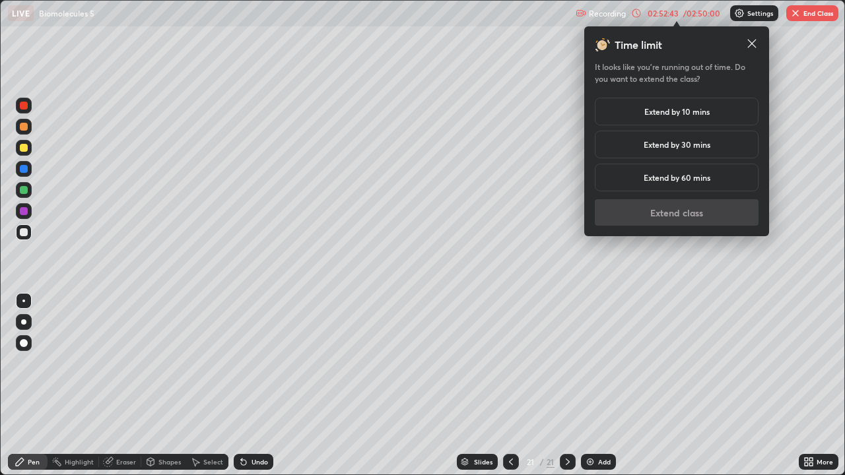
click at [686, 114] on h5 "Extend by 10 mins" at bounding box center [676, 112] width 65 height 12
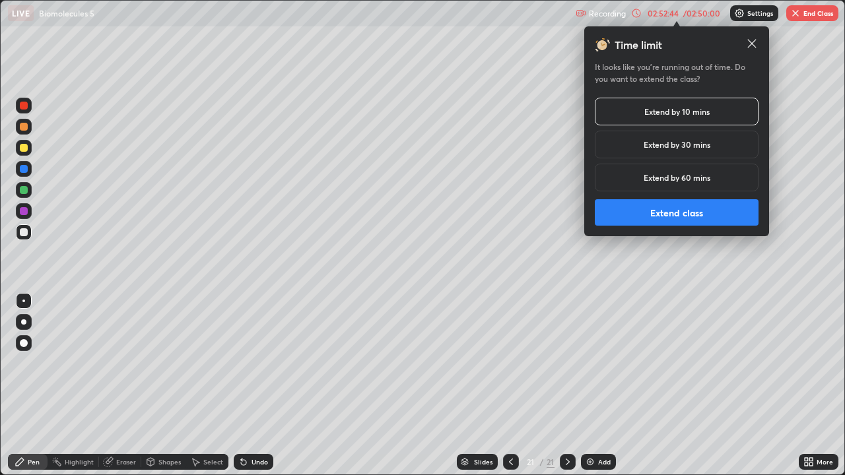
click at [666, 214] on button "Extend class" at bounding box center [677, 212] width 164 height 26
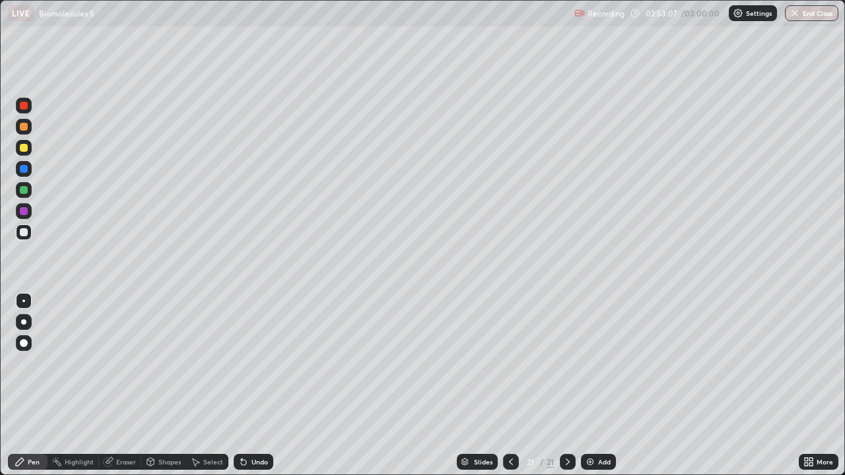
click at [26, 193] on div at bounding box center [24, 190] width 8 height 8
click at [165, 462] on div "Shapes" at bounding box center [169, 462] width 22 height 7
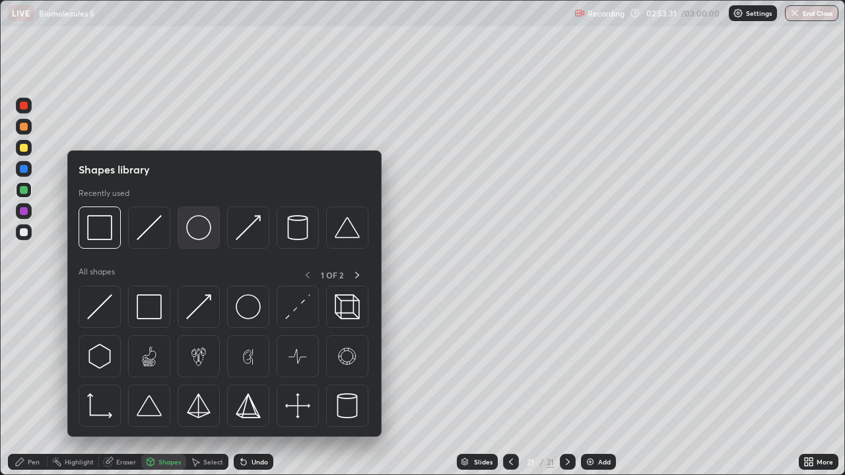
click at [201, 228] on img at bounding box center [198, 227] width 25 height 25
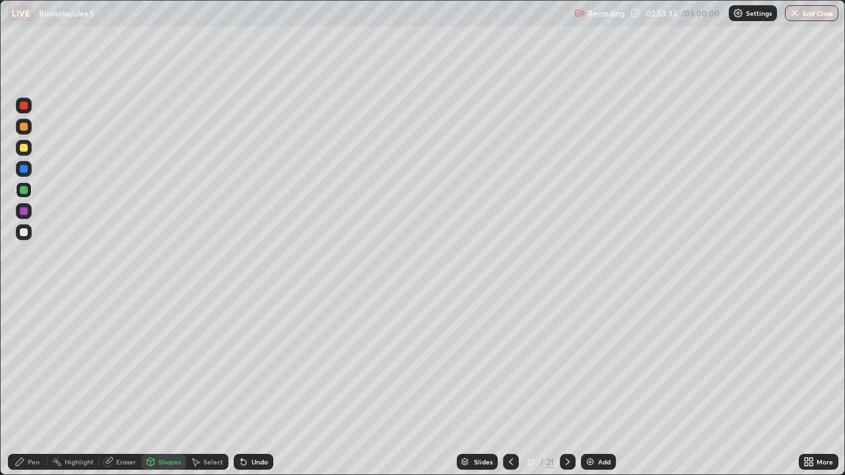
click at [158, 465] on div "Shapes" at bounding box center [169, 462] width 22 height 7
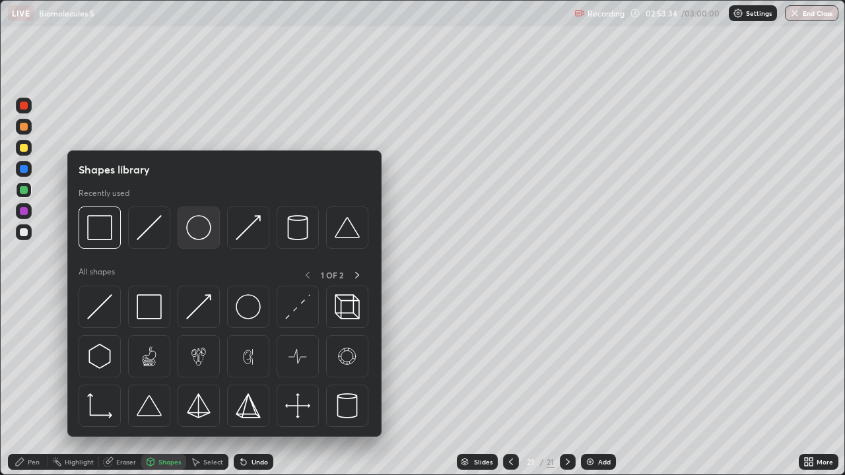
click at [203, 232] on img at bounding box center [198, 227] width 25 height 25
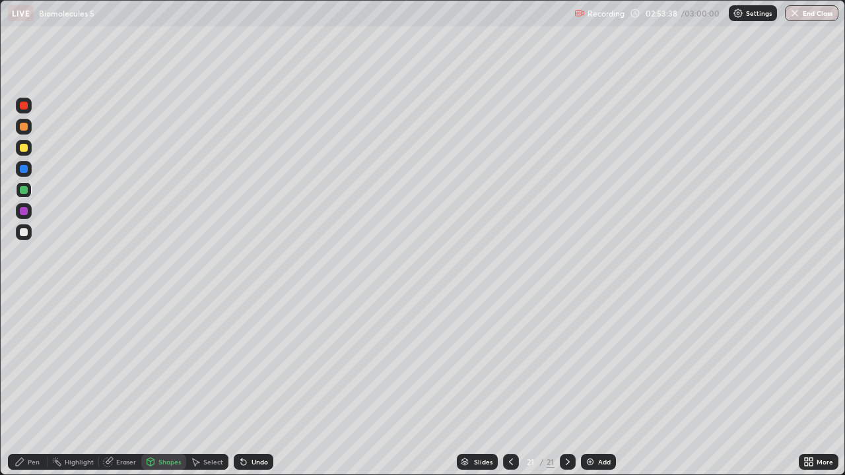
click at [123, 463] on div "Eraser" at bounding box center [126, 462] width 20 height 7
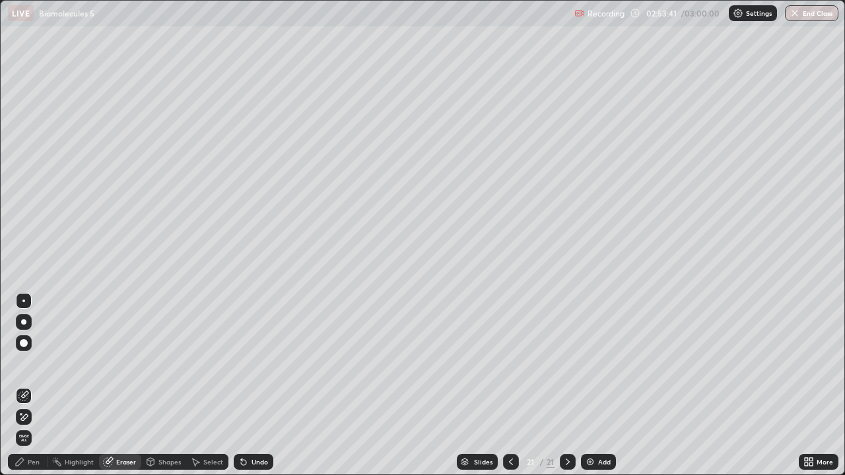
click at [171, 462] on div "Shapes" at bounding box center [169, 462] width 22 height 7
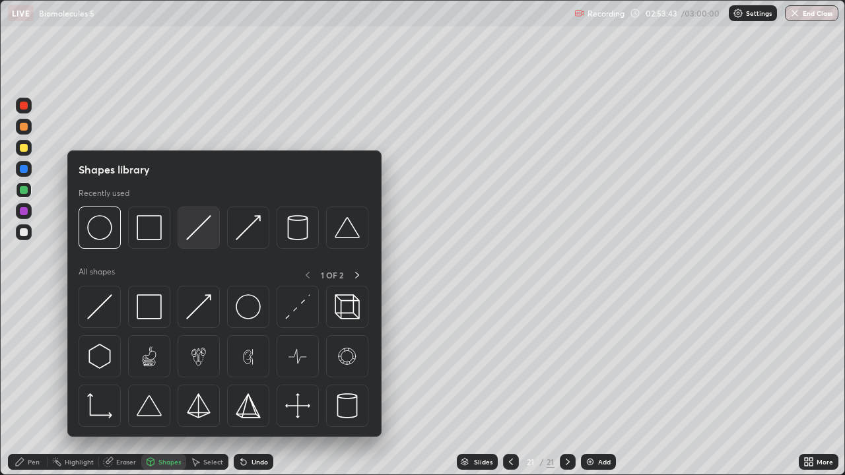
click at [193, 234] on img at bounding box center [198, 227] width 25 height 25
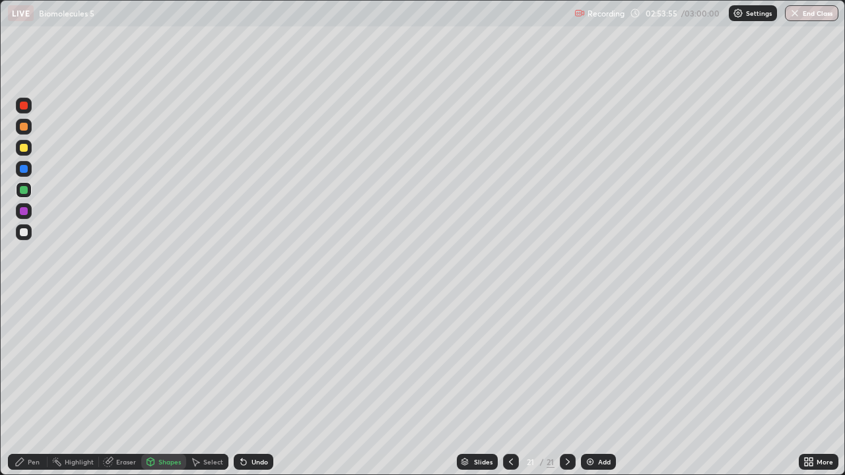
click at [26, 172] on div at bounding box center [24, 169] width 8 height 8
click at [241, 458] on icon at bounding box center [243, 462] width 11 height 11
click at [245, 461] on icon at bounding box center [243, 462] width 11 height 11
click at [244, 459] on icon at bounding box center [243, 462] width 11 height 11
click at [161, 465] on div "Shapes" at bounding box center [169, 462] width 22 height 7
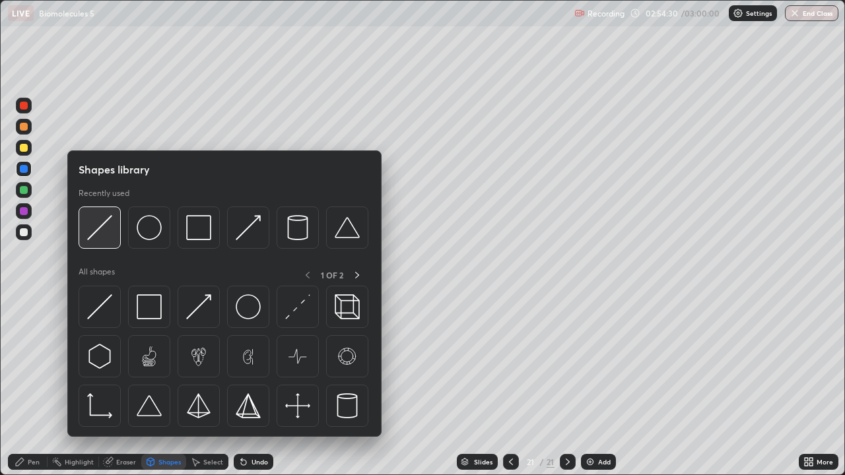
click at [107, 233] on img at bounding box center [99, 227] width 25 height 25
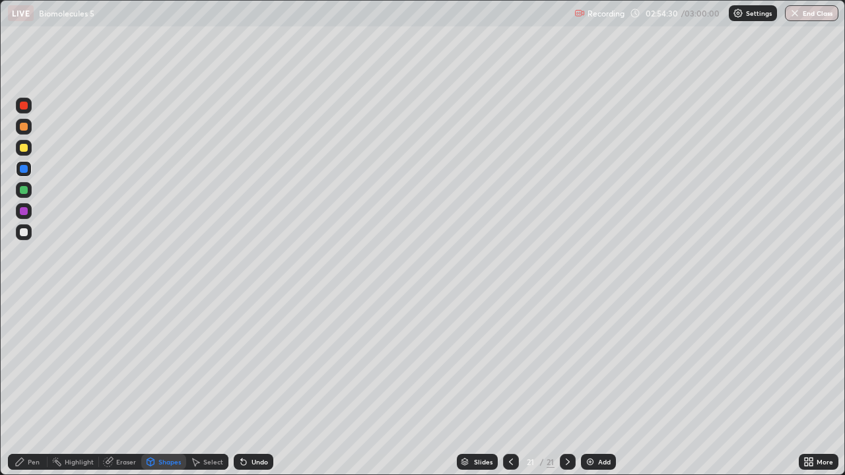
click at [22, 191] on div at bounding box center [24, 190] width 8 height 8
click at [162, 459] on div "Shapes" at bounding box center [169, 462] width 22 height 7
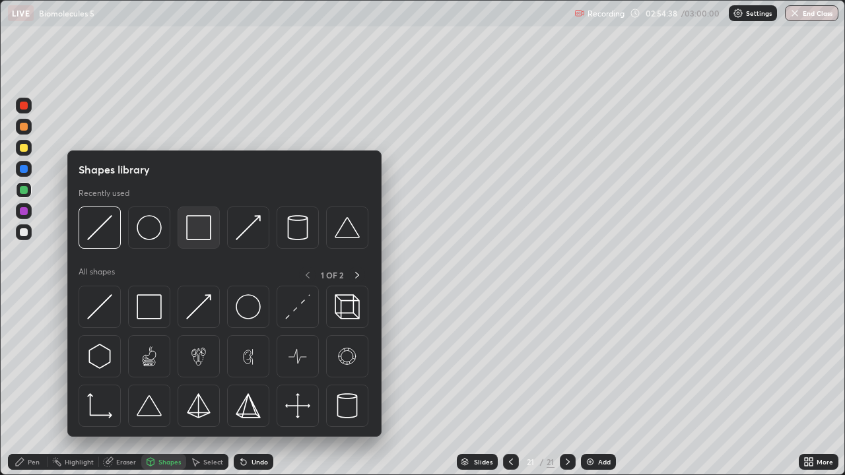
click at [203, 236] on img at bounding box center [198, 227] width 25 height 25
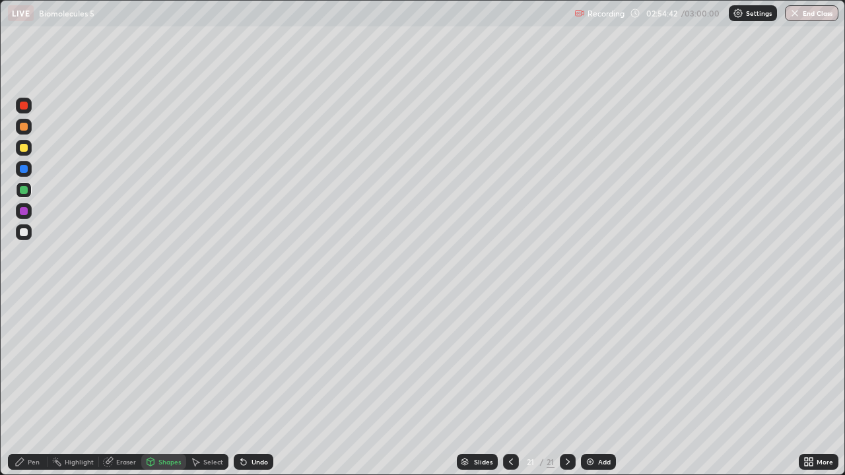
click at [116, 461] on div "Eraser" at bounding box center [126, 462] width 20 height 7
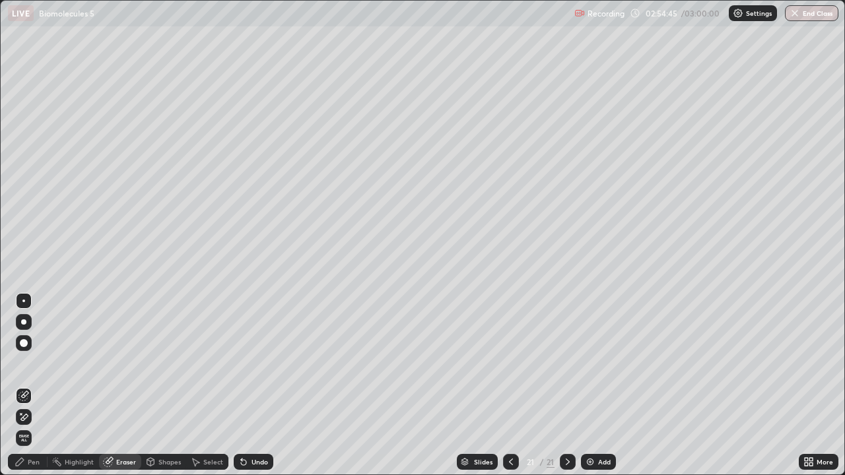
click at [36, 460] on div "Pen" at bounding box center [34, 462] width 12 height 7
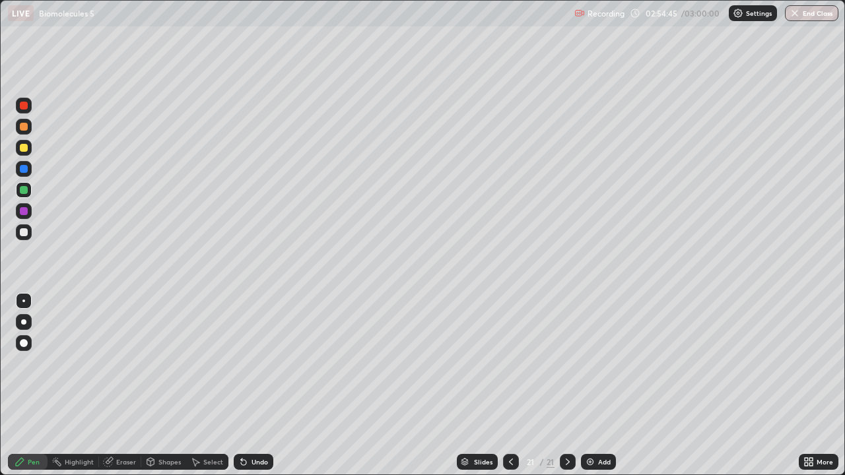
click at [24, 174] on div at bounding box center [24, 169] width 16 height 16
click at [23, 343] on div at bounding box center [24, 343] width 8 height 8
click at [24, 113] on div at bounding box center [24, 106] width 16 height 16
click at [121, 465] on div "Eraser" at bounding box center [126, 462] width 20 height 7
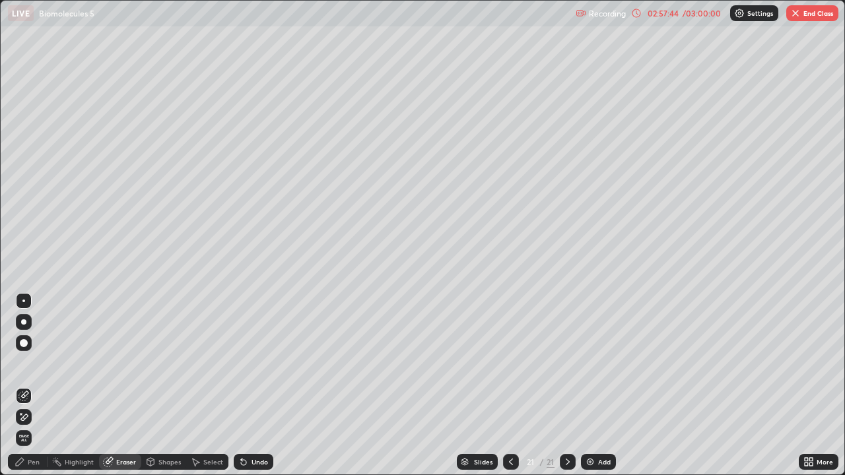
click at [161, 461] on div "Shapes" at bounding box center [169, 462] width 22 height 7
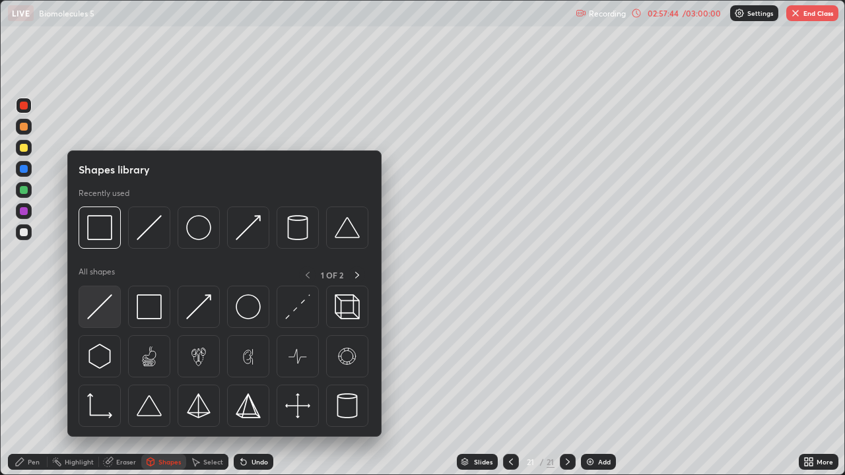
click at [110, 299] on img at bounding box center [99, 306] width 25 height 25
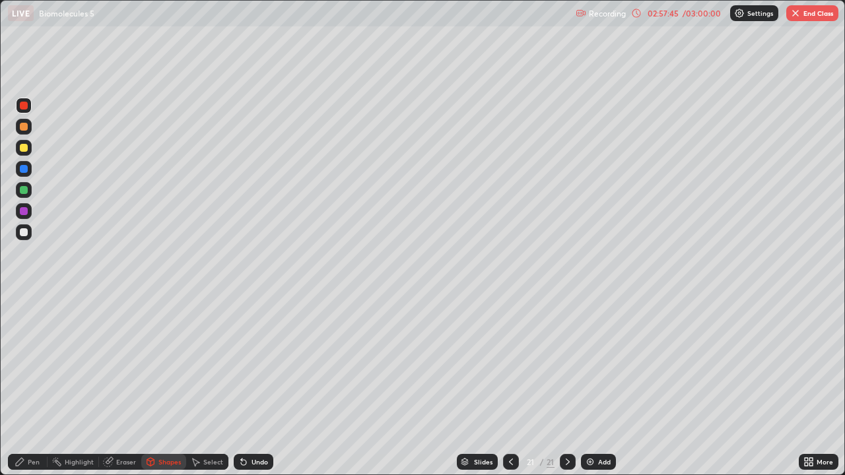
click at [24, 192] on div at bounding box center [24, 190] width 8 height 8
click at [251, 461] on div "Undo" at bounding box center [259, 462] width 17 height 7
click at [255, 465] on div "Undo" at bounding box center [259, 462] width 17 height 7
click at [30, 465] on div "Pen" at bounding box center [34, 462] width 12 height 7
click at [23, 300] on div at bounding box center [23, 301] width 3 height 3
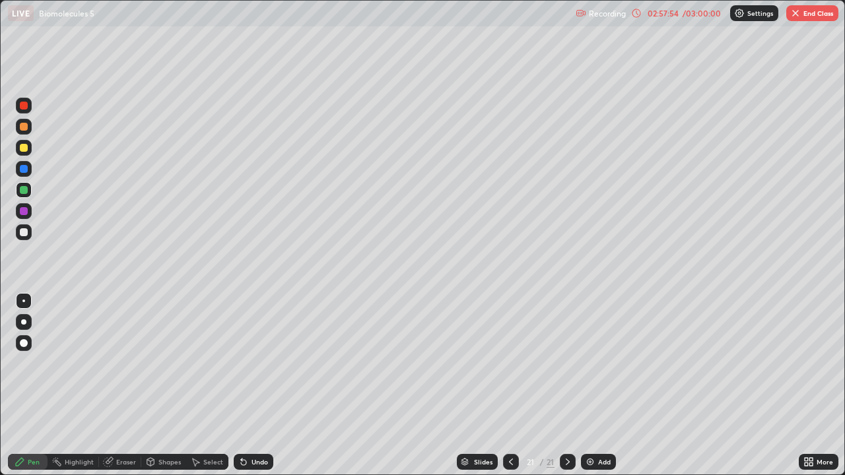
click at [159, 465] on div "Shapes" at bounding box center [169, 462] width 22 height 7
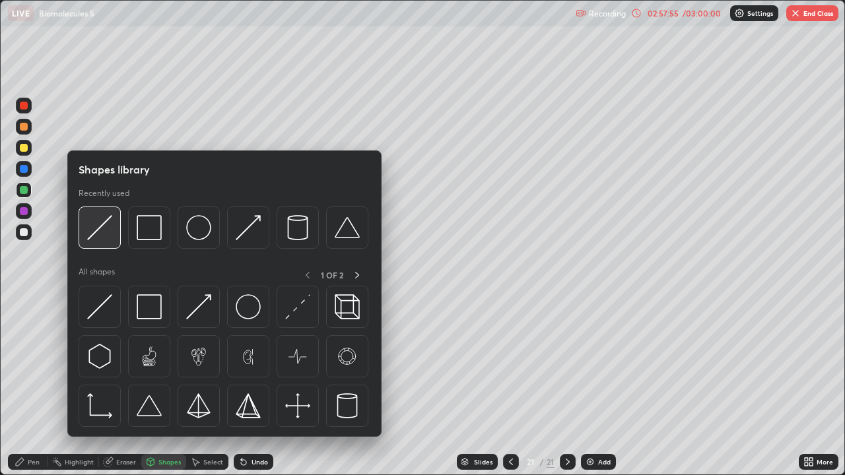
click at [104, 234] on img at bounding box center [99, 227] width 25 height 25
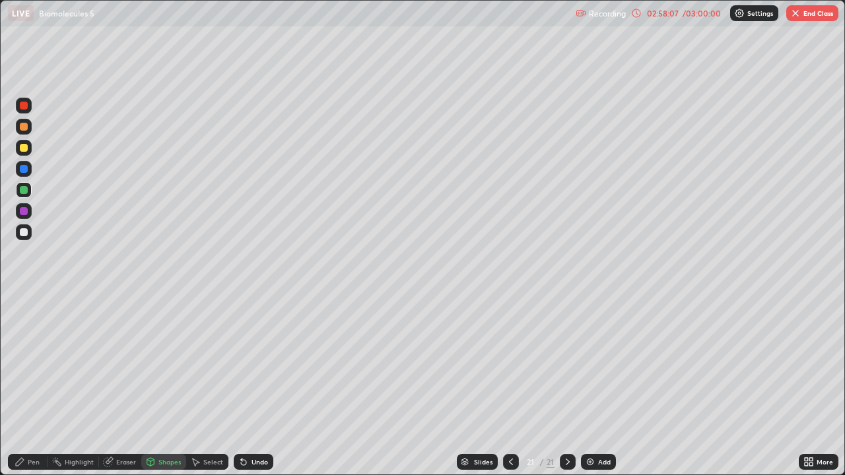
click at [23, 232] on div at bounding box center [24, 232] width 8 height 8
click at [242, 457] on icon at bounding box center [243, 462] width 11 height 11
click at [38, 453] on div "Pen" at bounding box center [28, 462] width 40 height 26
click at [159, 467] on div "Shapes" at bounding box center [163, 462] width 45 height 16
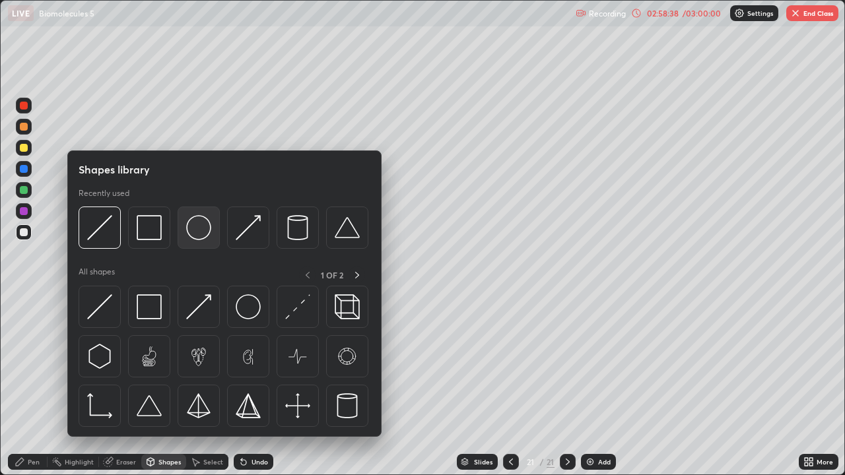
click at [201, 230] on img at bounding box center [198, 227] width 25 height 25
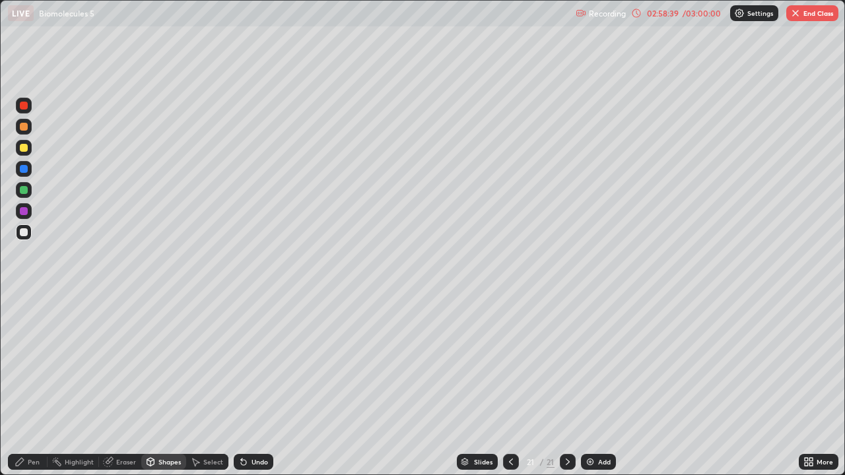
click at [26, 193] on div at bounding box center [24, 190] width 8 height 8
click at [125, 463] on div "Eraser" at bounding box center [126, 462] width 20 height 7
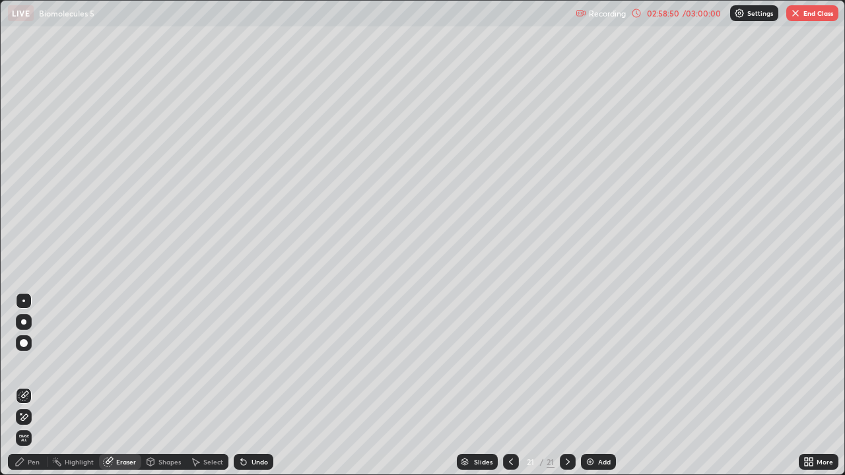
click at [37, 463] on div "Pen" at bounding box center [34, 462] width 12 height 7
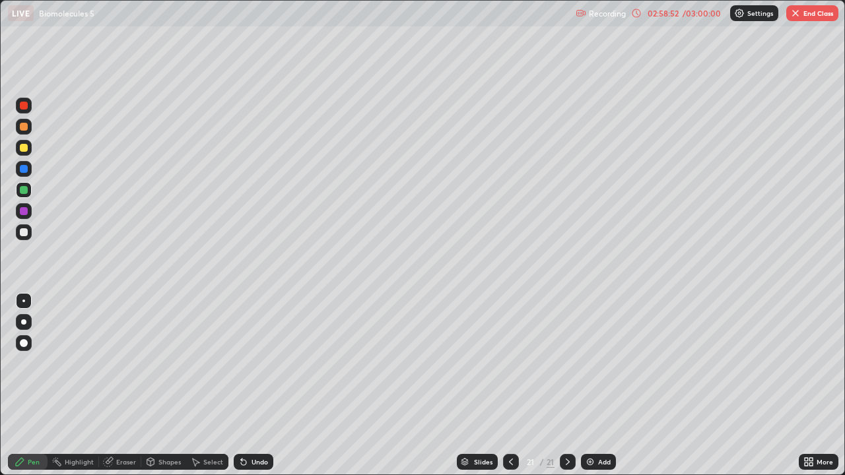
click at [127, 459] on div "Eraser" at bounding box center [126, 462] width 20 height 7
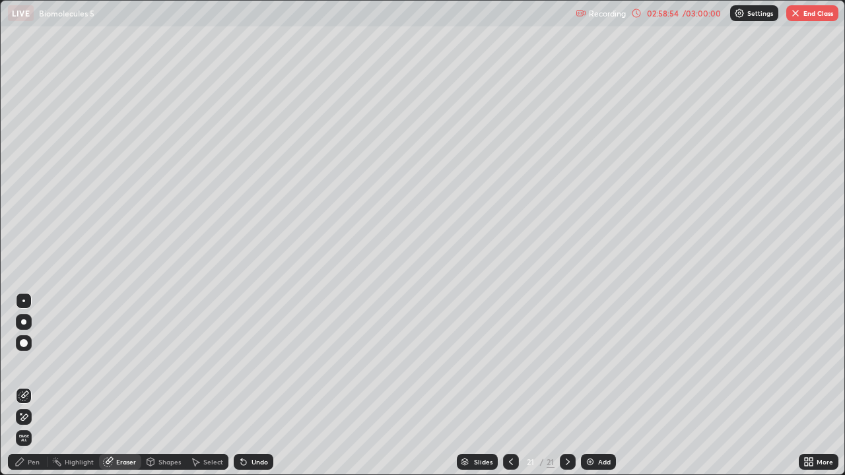
click at [40, 462] on div "Pen" at bounding box center [28, 462] width 40 height 16
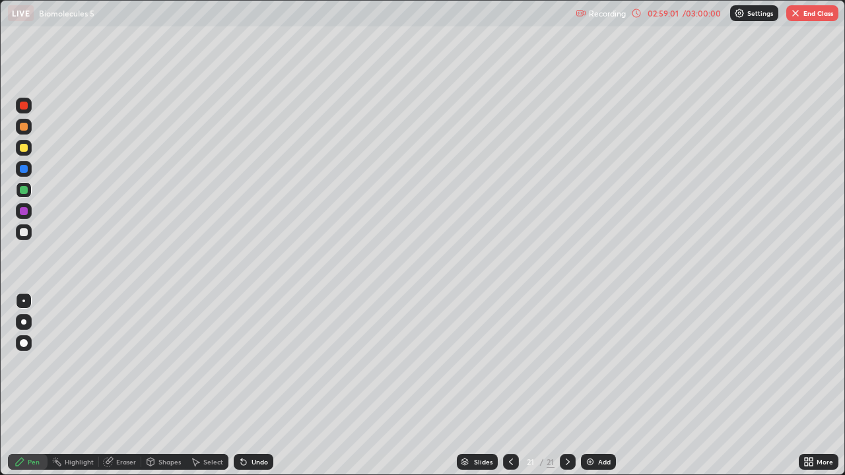
click at [23, 343] on div at bounding box center [24, 343] width 8 height 8
click at [22, 105] on div at bounding box center [24, 106] width 8 height 8
click at [171, 461] on div "Shapes" at bounding box center [169, 462] width 22 height 7
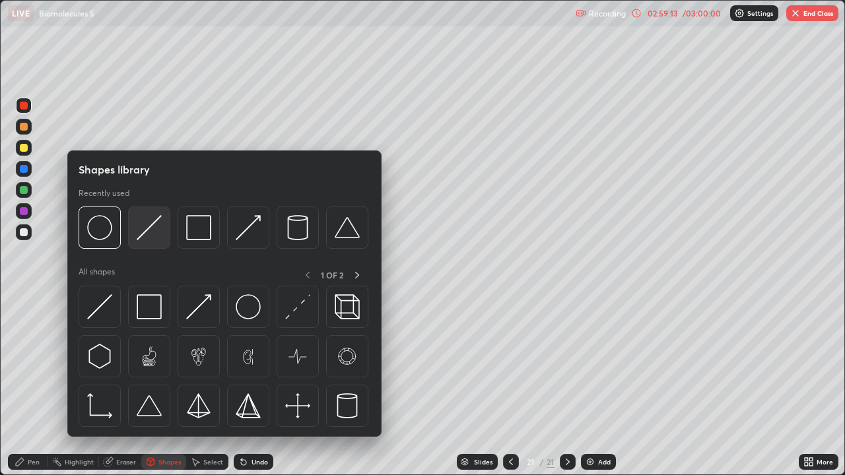
click at [154, 232] on img at bounding box center [149, 227] width 25 height 25
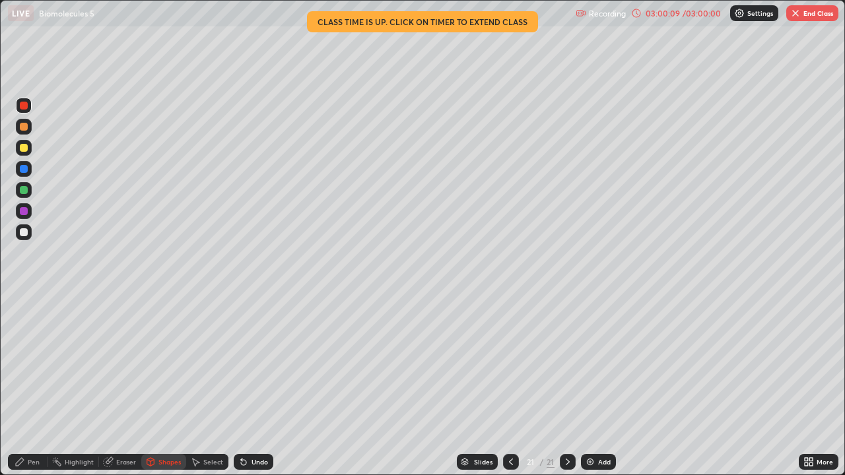
click at [170, 460] on div "Shapes" at bounding box center [169, 462] width 22 height 7
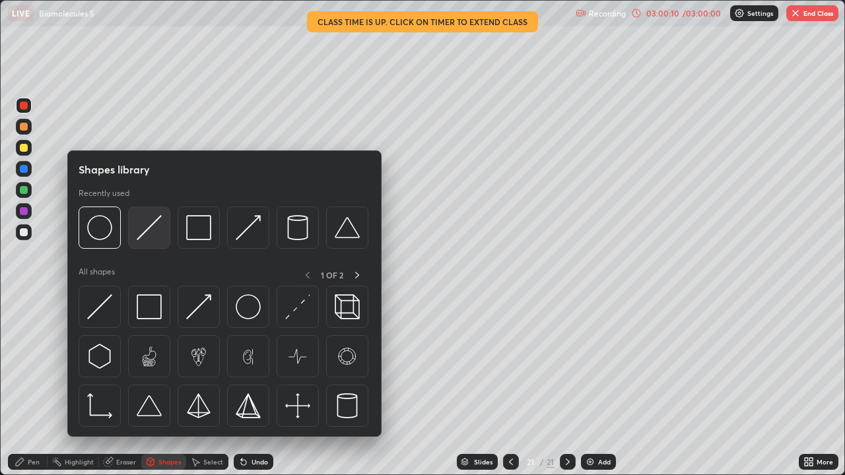
click at [152, 230] on img at bounding box center [149, 227] width 25 height 25
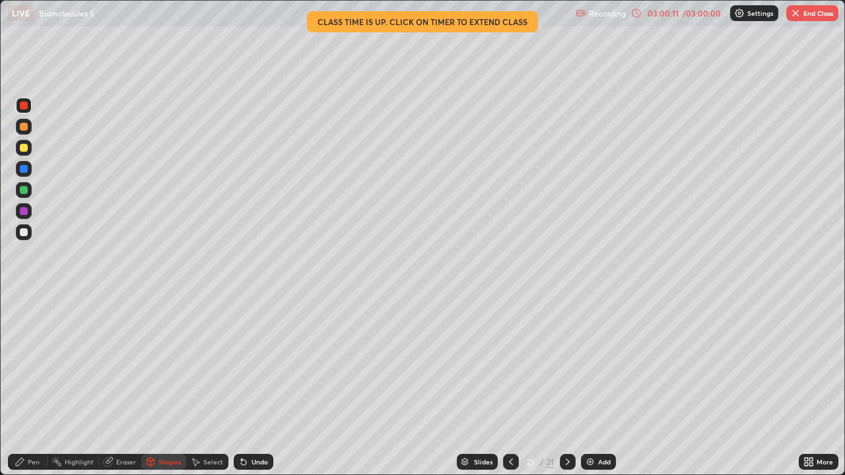
click at [27, 191] on div at bounding box center [24, 190] width 8 height 8
click at [258, 459] on div "Undo" at bounding box center [259, 462] width 17 height 7
click at [34, 462] on div "Pen" at bounding box center [34, 462] width 12 height 7
click at [31, 300] on div at bounding box center [24, 301] width 16 height 16
click at [260, 461] on div "Undo" at bounding box center [259, 462] width 17 height 7
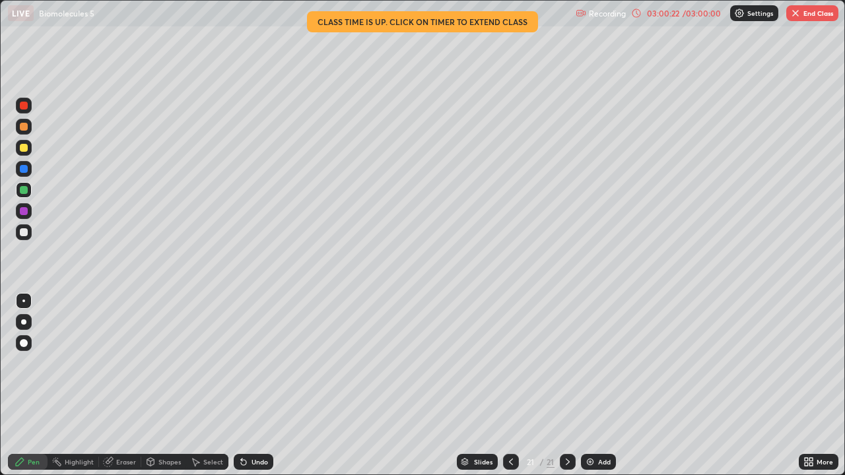
click at [180, 463] on div "Shapes" at bounding box center [169, 462] width 22 height 7
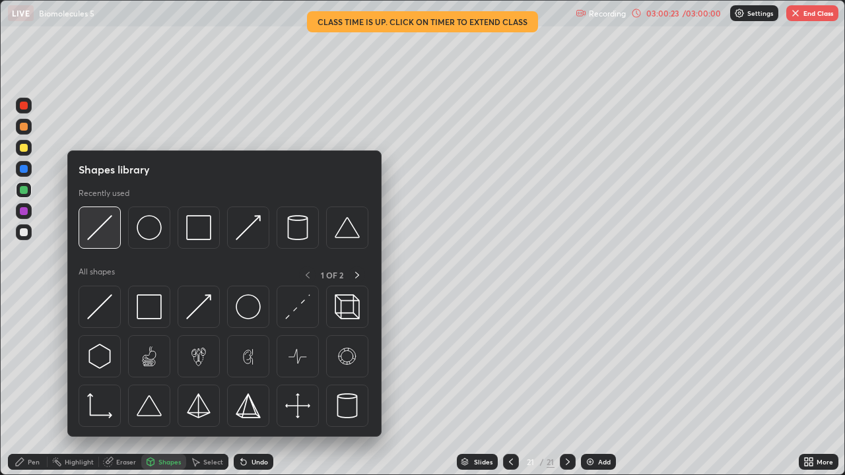
click at [110, 238] on img at bounding box center [99, 227] width 25 height 25
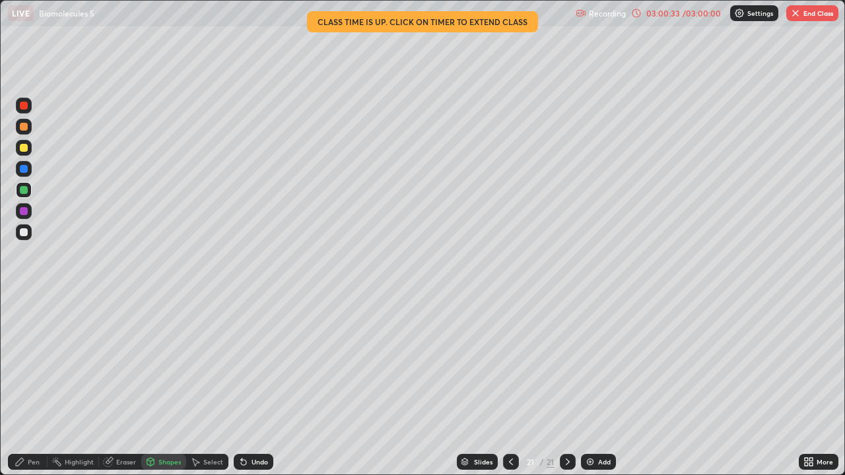
click at [27, 232] on div at bounding box center [24, 232] width 8 height 8
click at [25, 214] on div at bounding box center [24, 211] width 8 height 8
click at [30, 463] on div "Pen" at bounding box center [34, 462] width 12 height 7
click at [25, 168] on div at bounding box center [24, 169] width 8 height 8
click at [244, 464] on icon at bounding box center [243, 462] width 5 height 5
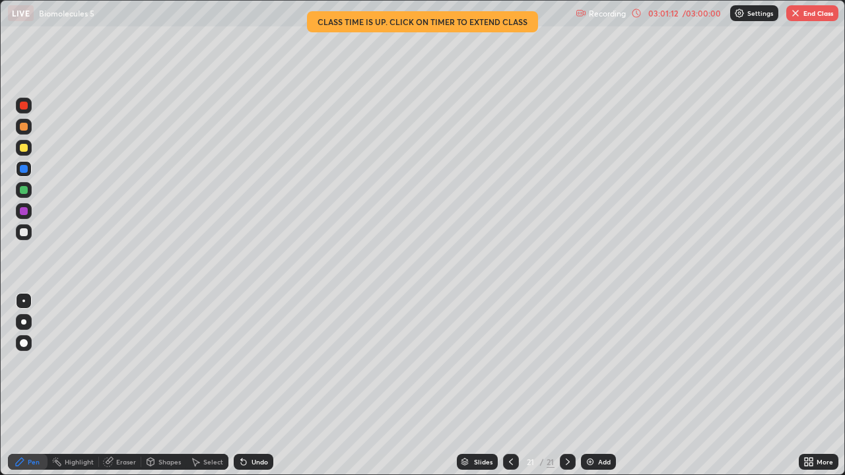
click at [705, 13] on div "/ 03:00:00" at bounding box center [701, 13] width 41 height 8
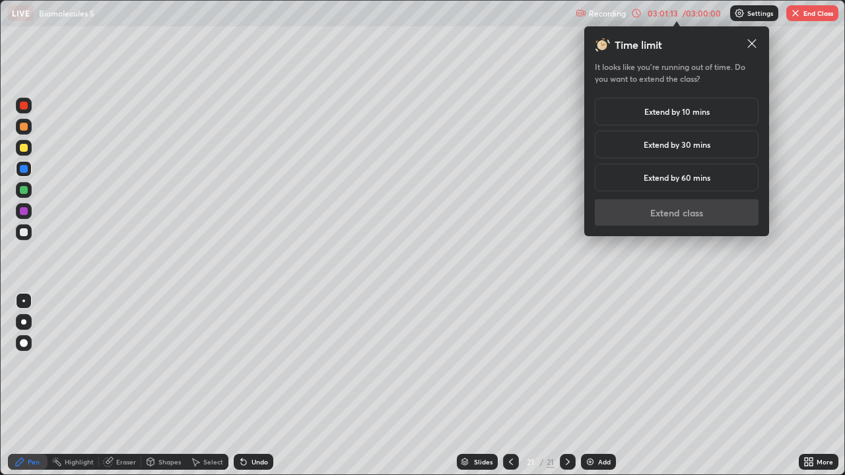
click at [693, 114] on h5 "Extend by 10 mins" at bounding box center [676, 112] width 65 height 12
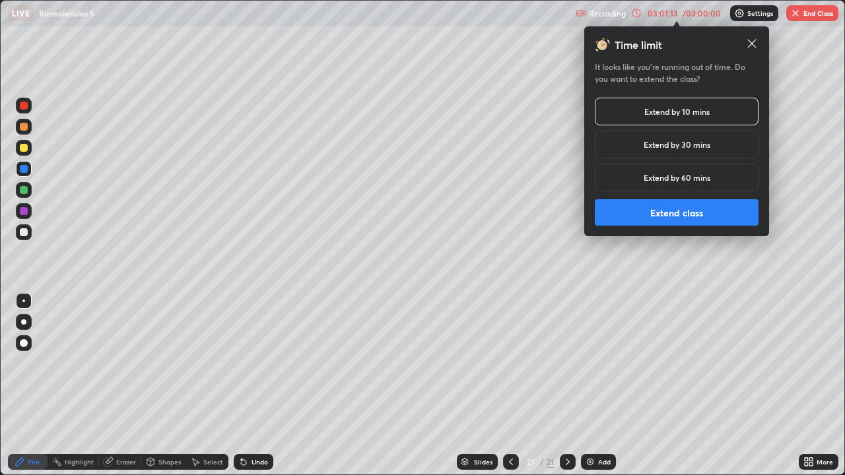
click at [677, 215] on button "Extend class" at bounding box center [677, 212] width 164 height 26
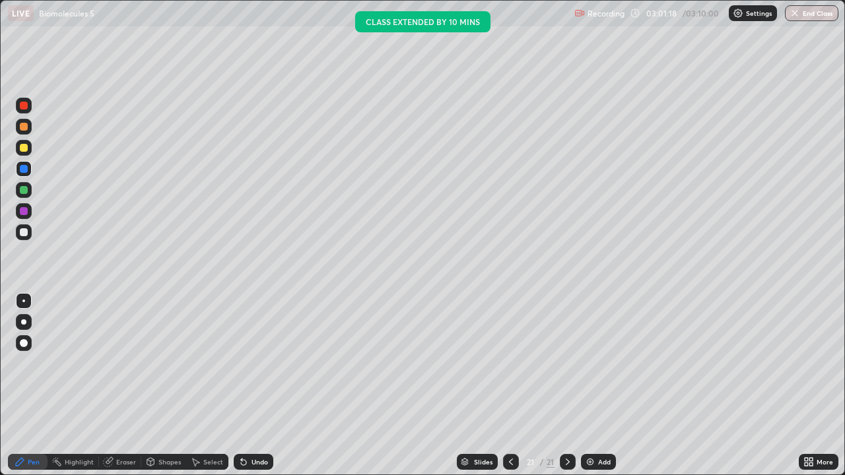
click at [28, 234] on div at bounding box center [24, 232] width 16 height 16
click at [585, 465] on img at bounding box center [590, 462] width 11 height 11
click at [512, 461] on icon at bounding box center [511, 462] width 11 height 11
click at [570, 461] on icon at bounding box center [567, 462] width 11 height 11
click at [165, 469] on div "Shapes" at bounding box center [163, 462] width 45 height 16
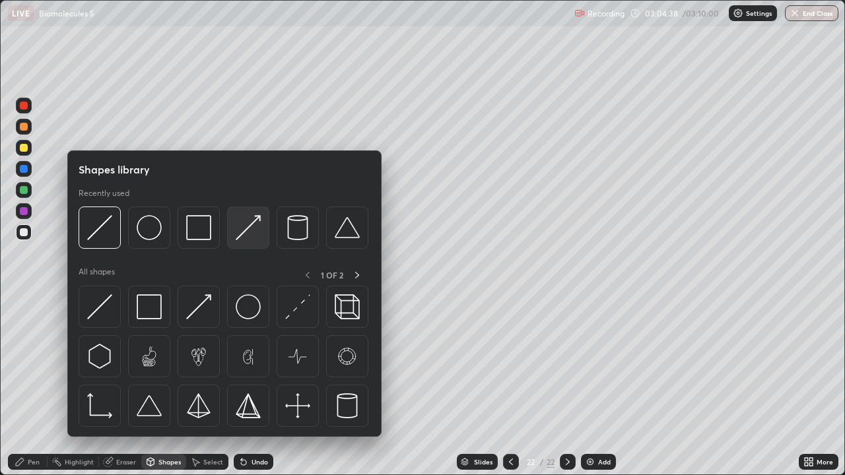
click at [245, 232] on img at bounding box center [248, 227] width 25 height 25
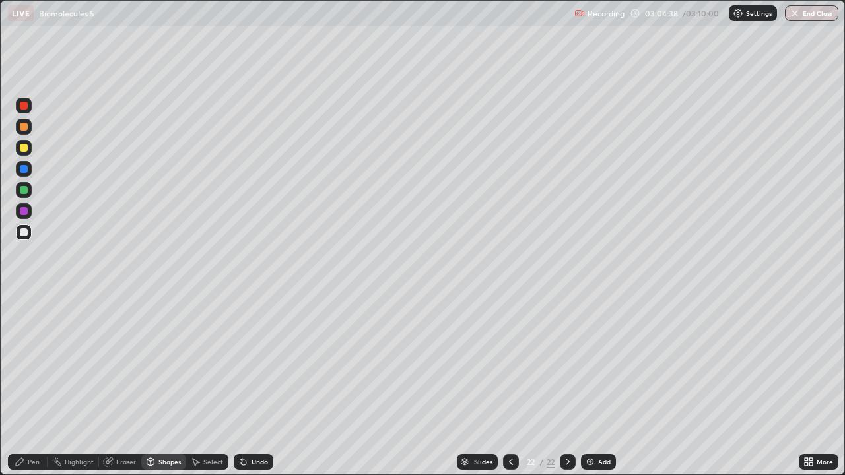
click at [23, 171] on div at bounding box center [24, 169] width 8 height 8
click at [37, 465] on div "Pen" at bounding box center [34, 462] width 12 height 7
click at [24, 237] on div at bounding box center [24, 232] width 16 height 16
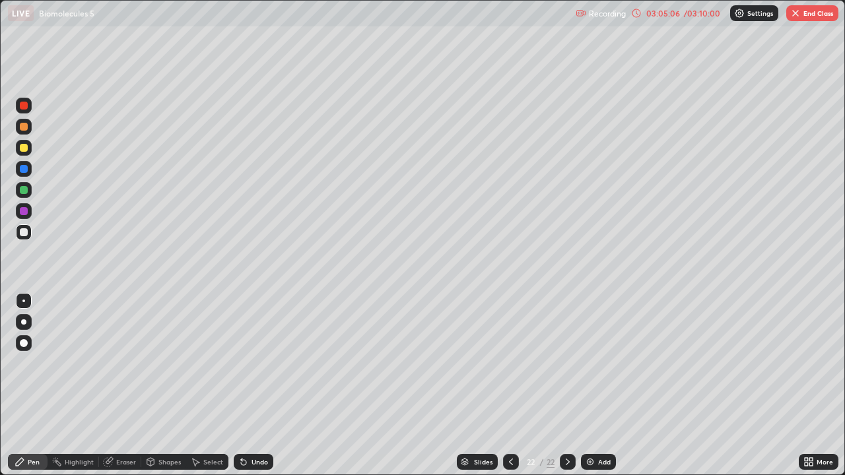
click at [24, 190] on div at bounding box center [24, 190] width 8 height 8
click at [257, 456] on div "Undo" at bounding box center [254, 462] width 40 height 16
click at [26, 151] on div at bounding box center [24, 148] width 8 height 8
click at [255, 461] on div "Undo" at bounding box center [259, 462] width 17 height 7
click at [24, 212] on div at bounding box center [24, 211] width 8 height 8
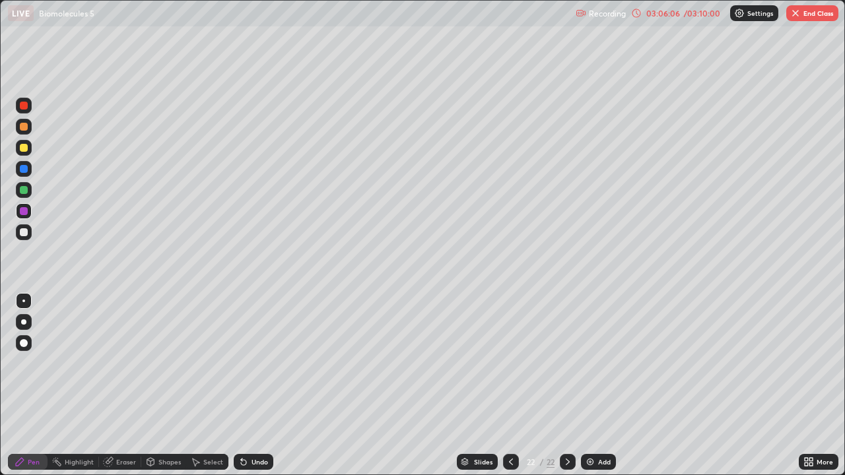
click at [253, 472] on div "Undo" at bounding box center [250, 462] width 45 height 26
click at [26, 236] on div at bounding box center [24, 232] width 16 height 16
click at [24, 191] on div at bounding box center [24, 190] width 8 height 8
click at [26, 129] on div at bounding box center [24, 127] width 8 height 8
click at [25, 233] on div at bounding box center [24, 232] width 8 height 8
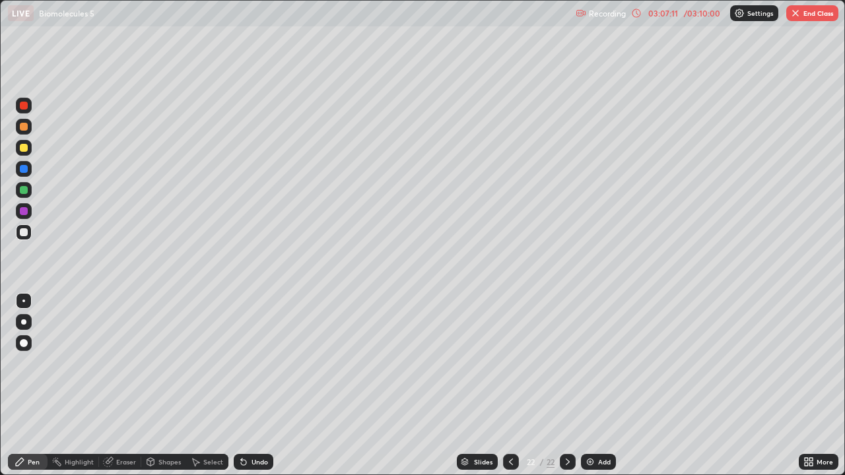
click at [509, 465] on icon at bounding box center [511, 462] width 11 height 11
click at [512, 466] on icon at bounding box center [511, 462] width 11 height 11
click at [563, 467] on div at bounding box center [568, 462] width 16 height 16
click at [564, 466] on icon at bounding box center [567, 462] width 11 height 11
click at [564, 468] on div at bounding box center [568, 462] width 16 height 16
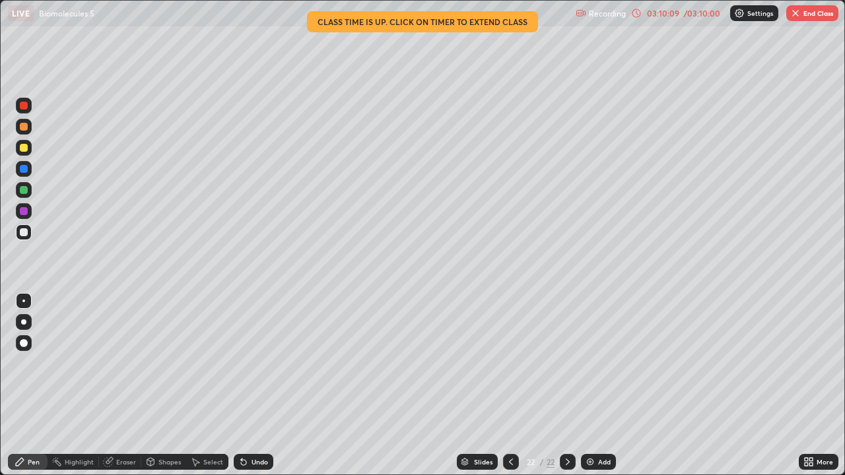
click at [705, 16] on div "/ 03:10:00" at bounding box center [701, 13] width 41 height 8
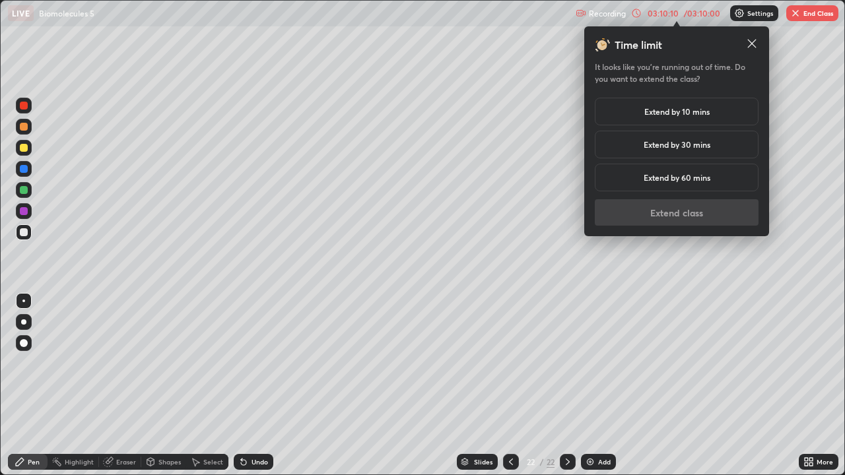
click at [702, 110] on h5 "Extend by 10 mins" at bounding box center [676, 112] width 65 height 12
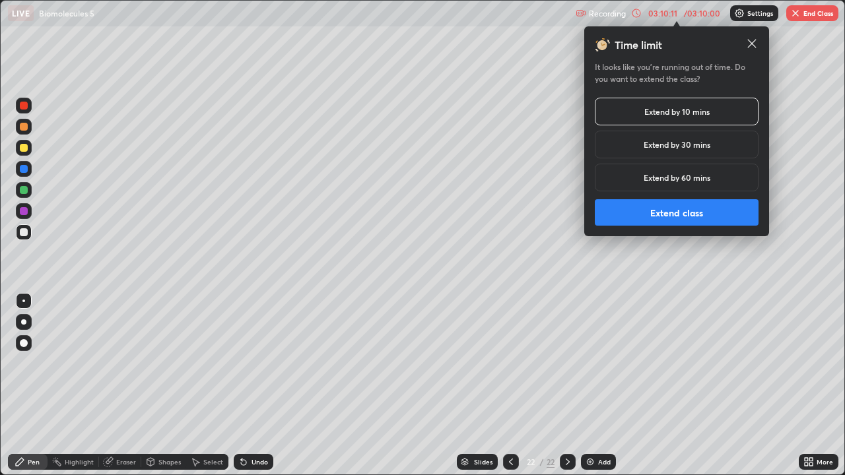
click at [699, 210] on button "Extend class" at bounding box center [677, 212] width 164 height 26
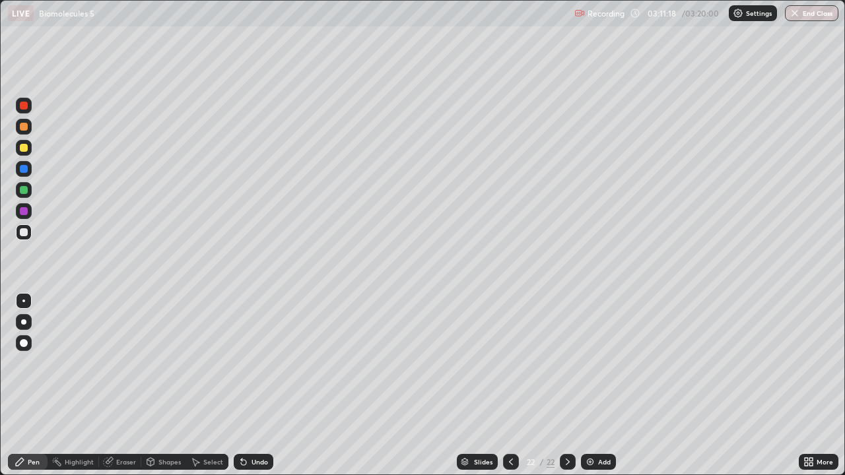
click at [593, 464] on img at bounding box center [590, 462] width 11 height 11
click at [242, 463] on icon at bounding box center [243, 462] width 5 height 5
click at [246, 463] on icon at bounding box center [243, 462] width 11 height 11
click at [251, 460] on div "Undo" at bounding box center [259, 462] width 17 height 7
click at [24, 150] on div at bounding box center [24, 148] width 8 height 8
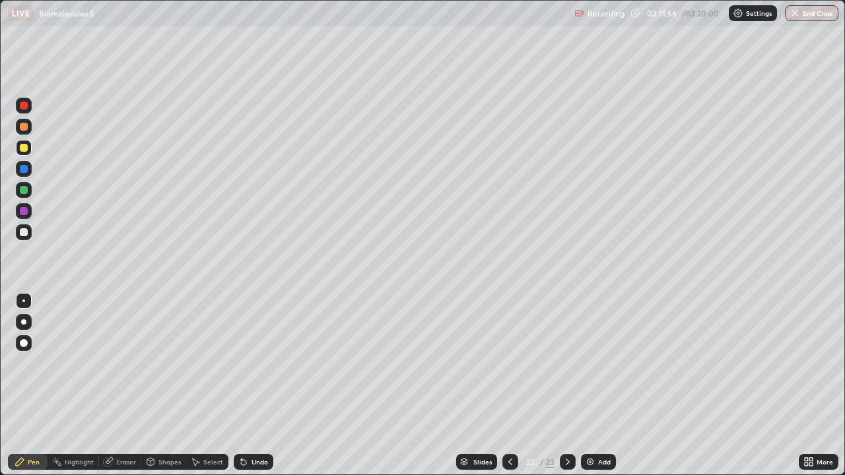
click at [26, 232] on div at bounding box center [24, 232] width 8 height 8
click at [26, 195] on div at bounding box center [24, 190] width 16 height 16
click at [22, 212] on div at bounding box center [24, 211] width 8 height 8
click at [24, 233] on div at bounding box center [24, 232] width 8 height 8
click at [26, 214] on div at bounding box center [24, 211] width 8 height 8
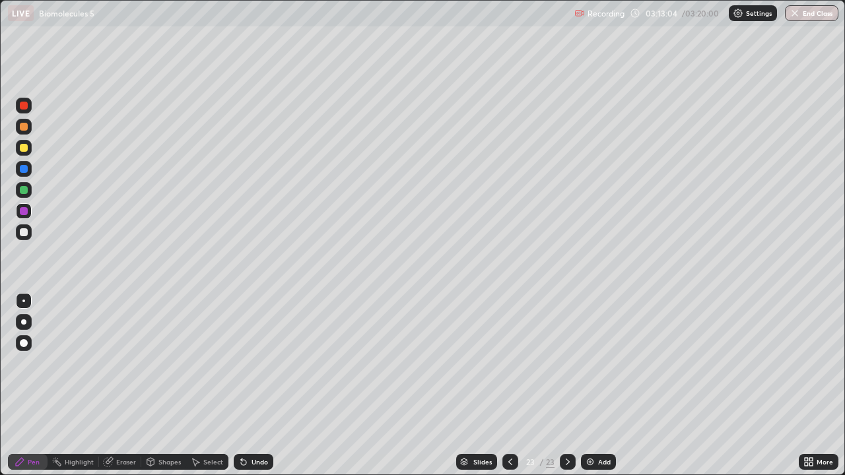
click at [23, 192] on div at bounding box center [24, 190] width 8 height 8
click at [677, 17] on div "03:15:34" at bounding box center [662, 13] width 37 height 8
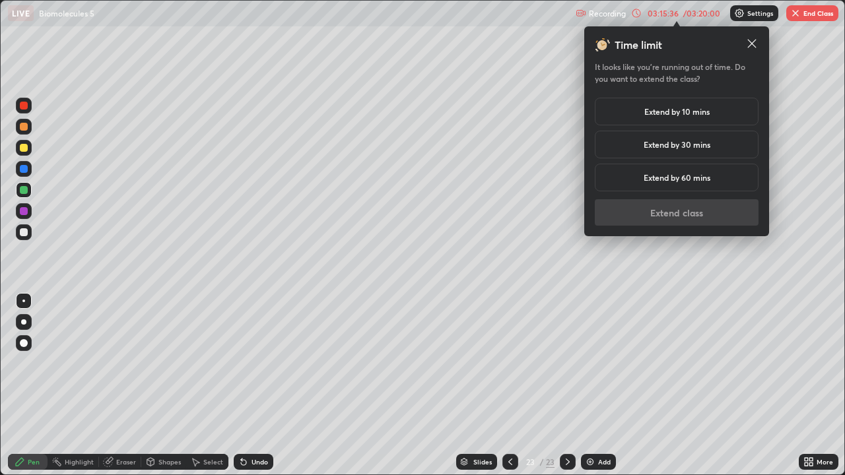
click at [691, 114] on h5 "Extend by 10 mins" at bounding box center [676, 112] width 65 height 12
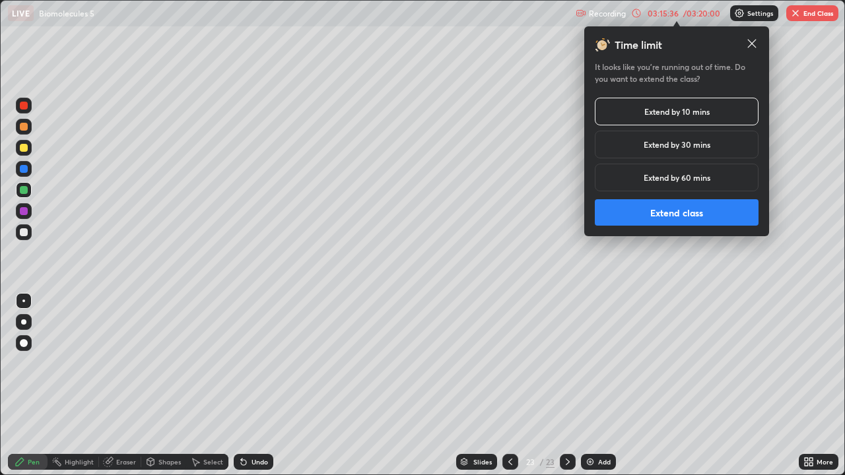
click at [680, 220] on button "Extend class" at bounding box center [677, 212] width 164 height 26
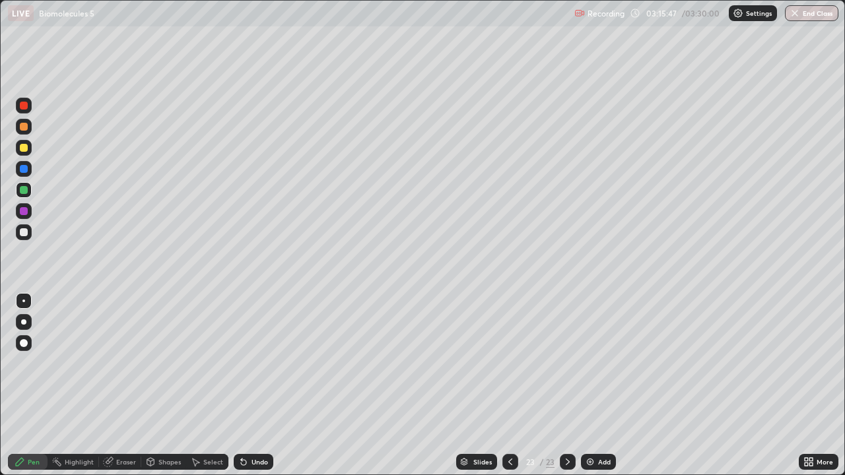
click at [506, 463] on icon at bounding box center [510, 462] width 11 height 11
click at [572, 464] on icon at bounding box center [567, 462] width 11 height 11
click at [589, 467] on div "Add" at bounding box center [598, 462] width 35 height 16
click at [26, 149] on div at bounding box center [24, 148] width 8 height 8
click at [26, 235] on div at bounding box center [24, 232] width 8 height 8
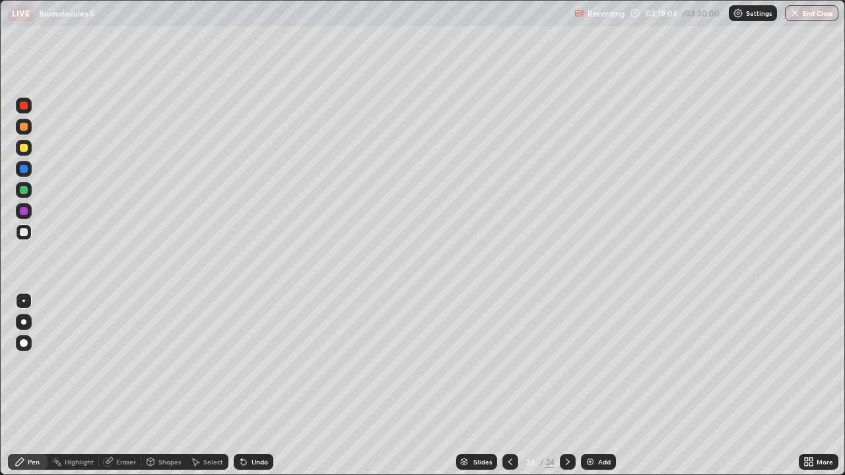
click at [157, 465] on div "Shapes" at bounding box center [163, 462] width 45 height 16
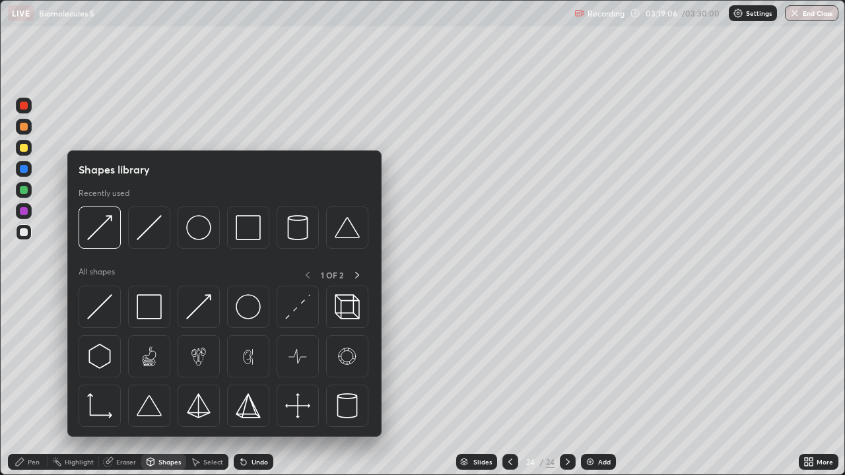
click at [125, 459] on div "Eraser" at bounding box center [126, 462] width 20 height 7
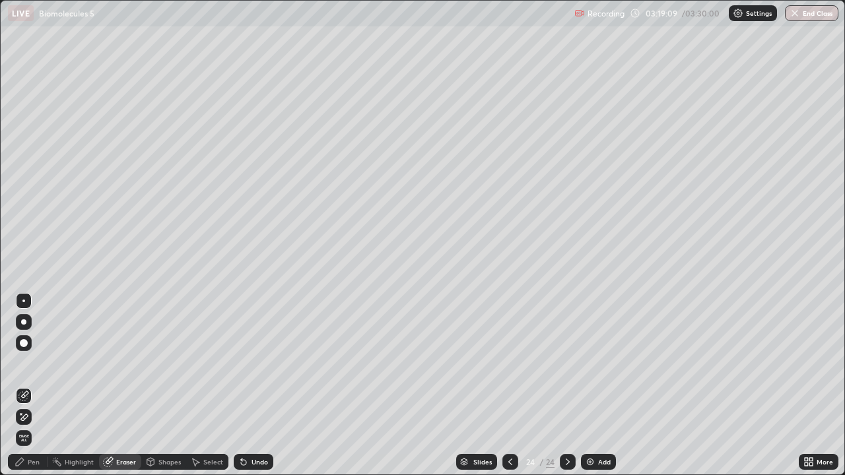
click at [30, 465] on div "Pen" at bounding box center [34, 462] width 12 height 7
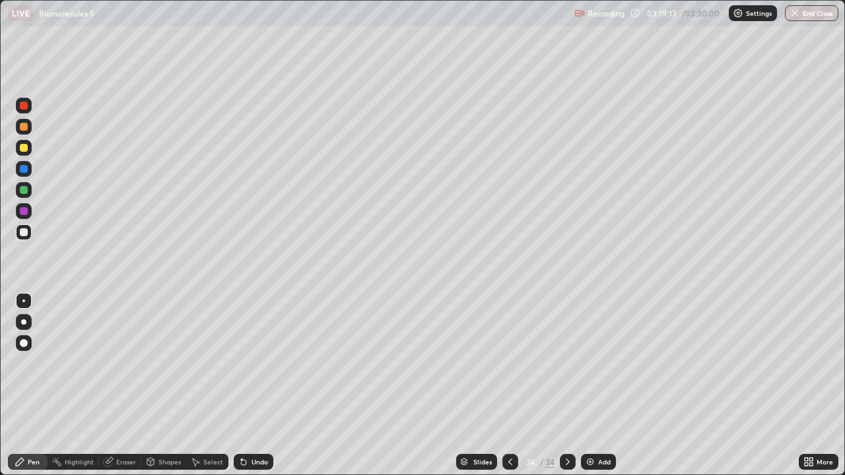
click at [244, 465] on icon at bounding box center [243, 462] width 11 height 11
click at [129, 461] on div "Eraser" at bounding box center [126, 462] width 20 height 7
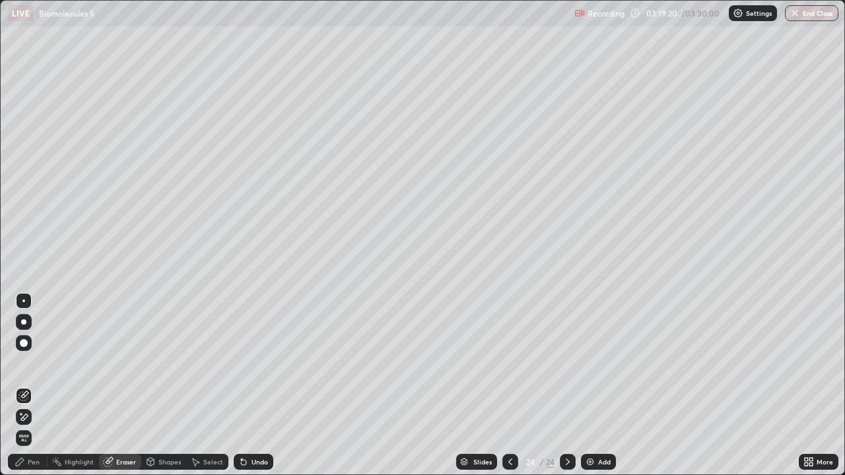
click at [36, 461] on div "Pen" at bounding box center [34, 462] width 12 height 7
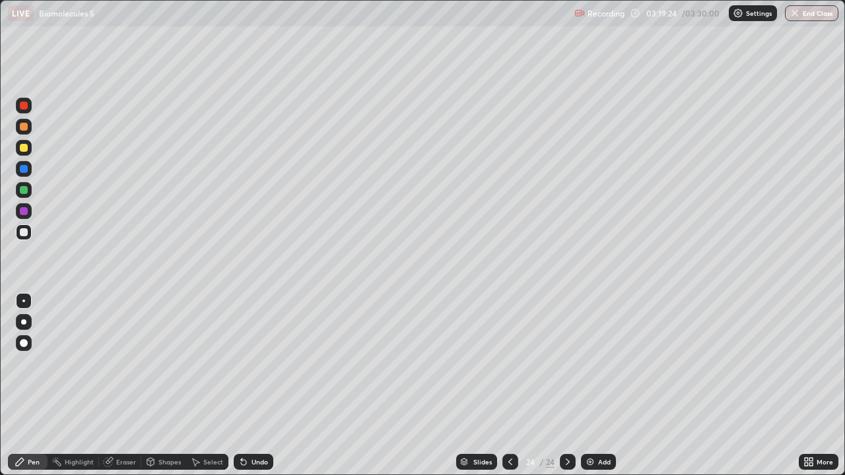
click at [246, 460] on icon at bounding box center [243, 462] width 11 height 11
click at [251, 465] on div "Undo" at bounding box center [259, 462] width 17 height 7
click at [252, 465] on div "Undo" at bounding box center [259, 462] width 17 height 7
click at [123, 461] on div "Eraser" at bounding box center [126, 462] width 20 height 7
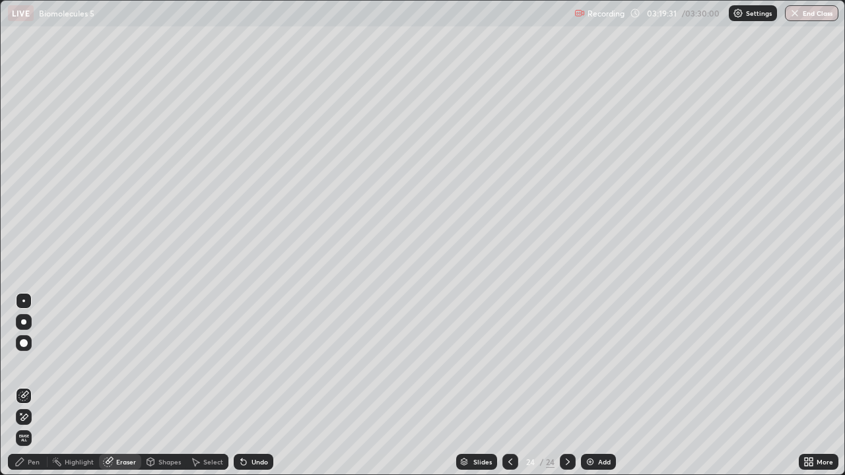
click at [36, 462] on div "Pen" at bounding box center [34, 462] width 12 height 7
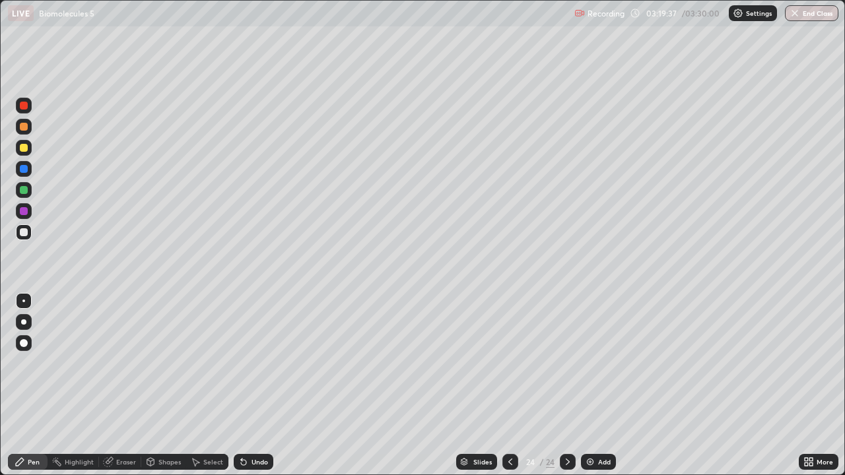
click at [121, 461] on div "Eraser" at bounding box center [126, 462] width 20 height 7
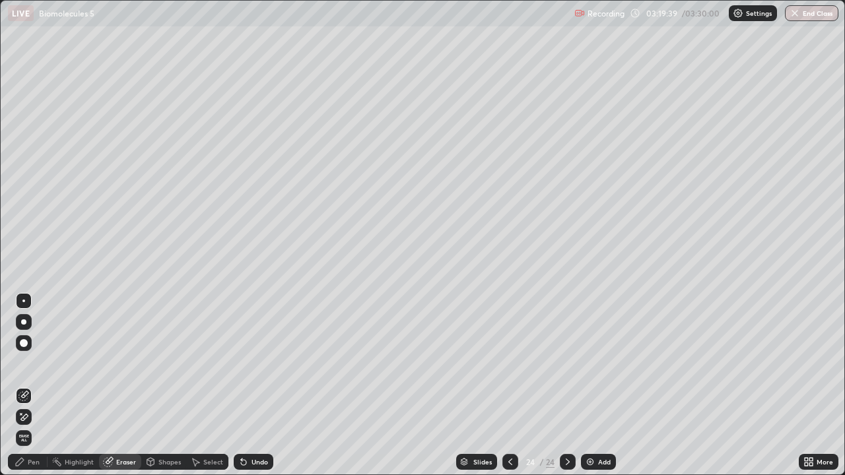
click at [38, 459] on div "Pen" at bounding box center [34, 462] width 12 height 7
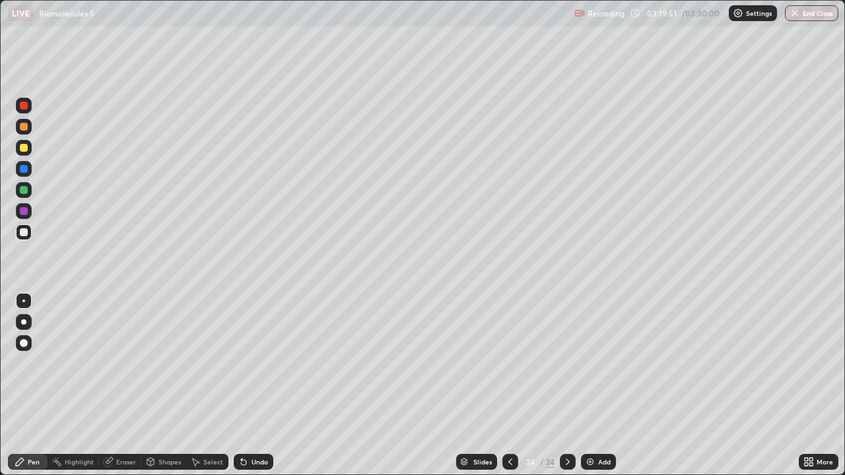
click at [29, 192] on div at bounding box center [24, 190] width 16 height 16
click at [253, 461] on div "Undo" at bounding box center [259, 462] width 17 height 7
click at [264, 459] on div "Undo" at bounding box center [259, 462] width 17 height 7
click at [263, 462] on div "Undo" at bounding box center [259, 462] width 17 height 7
click at [265, 461] on div "Undo" at bounding box center [259, 462] width 17 height 7
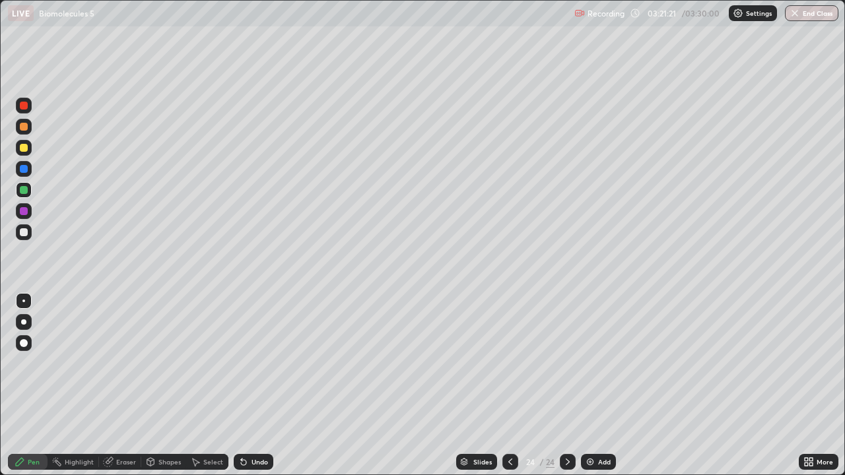
click at [265, 461] on div "Undo" at bounding box center [259, 462] width 17 height 7
click at [265, 459] on div "Undo" at bounding box center [259, 462] width 17 height 7
click at [263, 469] on div "Undo" at bounding box center [254, 462] width 40 height 16
click at [264, 460] on div "Undo" at bounding box center [259, 462] width 17 height 7
click at [263, 464] on div "Undo" at bounding box center [259, 462] width 17 height 7
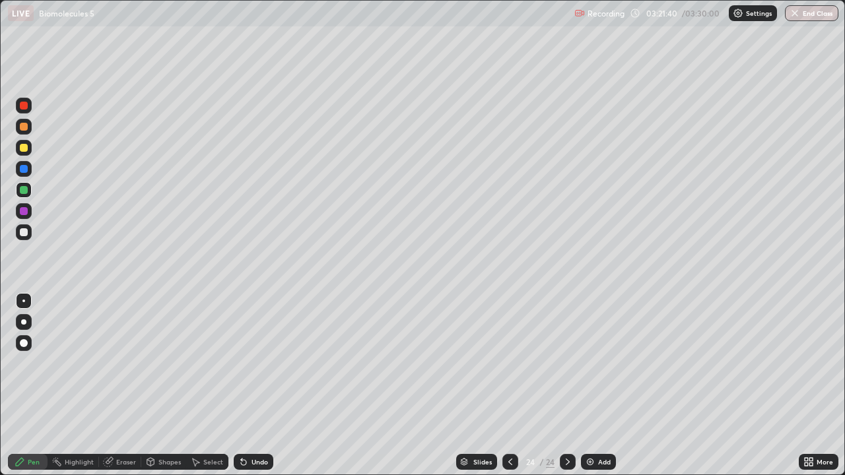
click at [260, 465] on div "Undo" at bounding box center [259, 462] width 17 height 7
click at [25, 232] on div at bounding box center [24, 232] width 8 height 8
click at [255, 457] on div "Undo" at bounding box center [254, 462] width 40 height 16
click at [28, 214] on div at bounding box center [24, 211] width 16 height 16
click at [24, 235] on div at bounding box center [24, 232] width 8 height 8
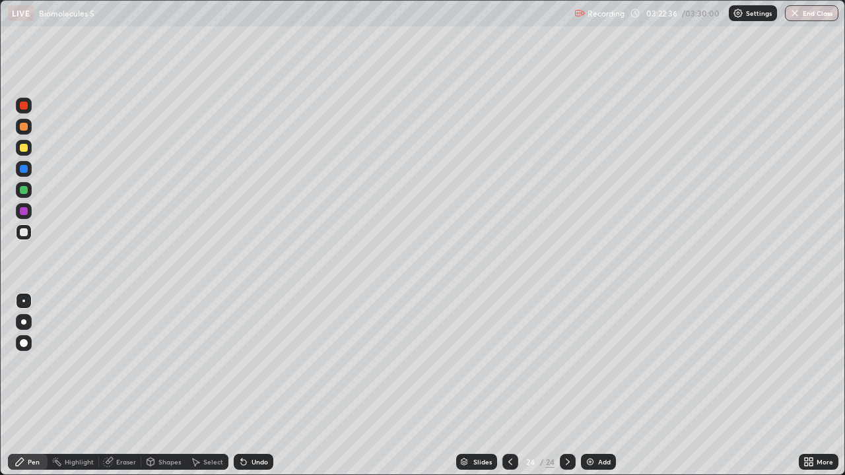
click at [27, 189] on div at bounding box center [24, 190] width 8 height 8
click at [26, 168] on div at bounding box center [24, 169] width 8 height 8
click at [259, 463] on div "Undo" at bounding box center [259, 462] width 17 height 7
click at [262, 463] on div "Undo" at bounding box center [259, 462] width 17 height 7
click at [259, 453] on div "Undo" at bounding box center [250, 462] width 45 height 26
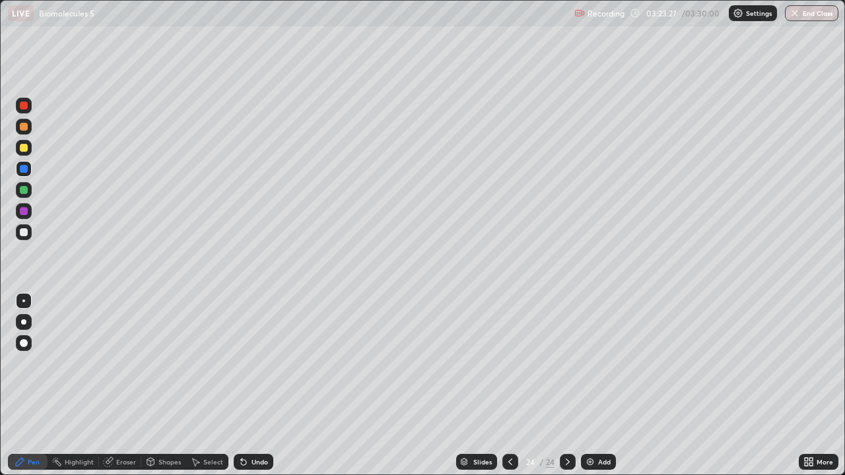
click at [260, 451] on div "Undo" at bounding box center [250, 462] width 45 height 26
click at [263, 454] on div "Undo" at bounding box center [254, 462] width 40 height 16
click at [265, 455] on div "Undo" at bounding box center [254, 462] width 40 height 16
click at [265, 456] on div "Undo" at bounding box center [254, 462] width 40 height 16
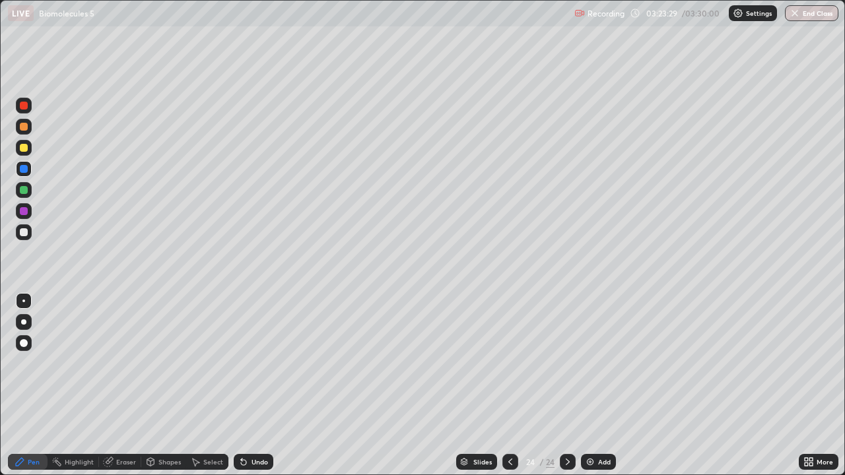
click at [262, 464] on div "Undo" at bounding box center [259, 462] width 17 height 7
click at [643, 473] on div "Slides 24 / 24 Add" at bounding box center [535, 462] width 525 height 26
click at [502, 466] on div at bounding box center [510, 462] width 16 height 16
click at [509, 462] on icon at bounding box center [510, 462] width 11 height 11
click at [570, 457] on icon at bounding box center [567, 462] width 11 height 11
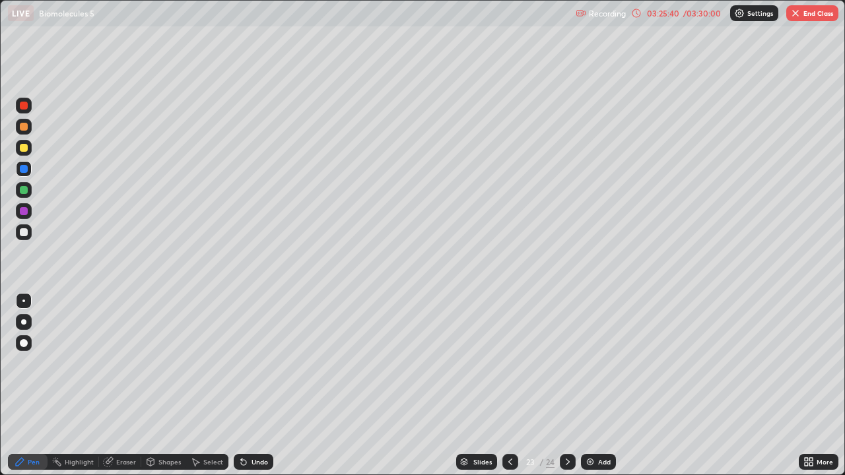
click at [566, 462] on icon at bounding box center [567, 462] width 11 height 11
click at [509, 462] on icon at bounding box center [510, 462] width 11 height 11
click at [507, 458] on icon at bounding box center [510, 462] width 11 height 11
click at [509, 462] on icon at bounding box center [510, 462] width 11 height 11
click at [503, 461] on div at bounding box center [510, 462] width 16 height 16
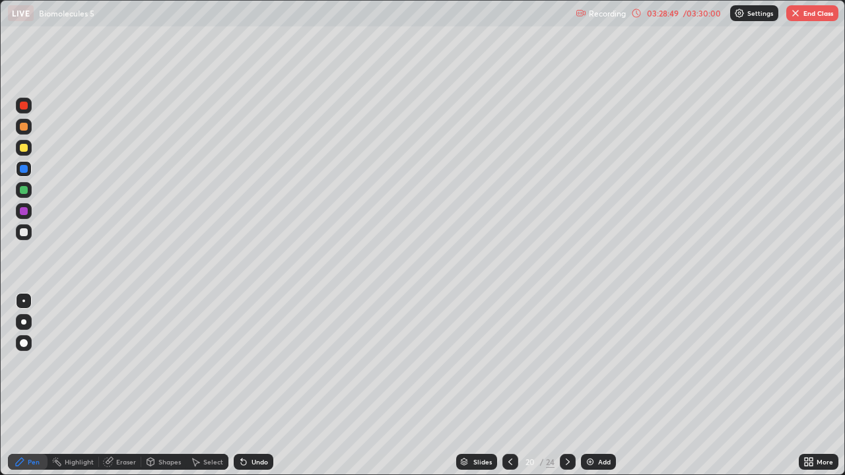
click at [566, 462] on icon at bounding box center [567, 462] width 11 height 11
click at [562, 463] on icon at bounding box center [567, 462] width 11 height 11
click at [502, 459] on div at bounding box center [510, 462] width 16 height 16
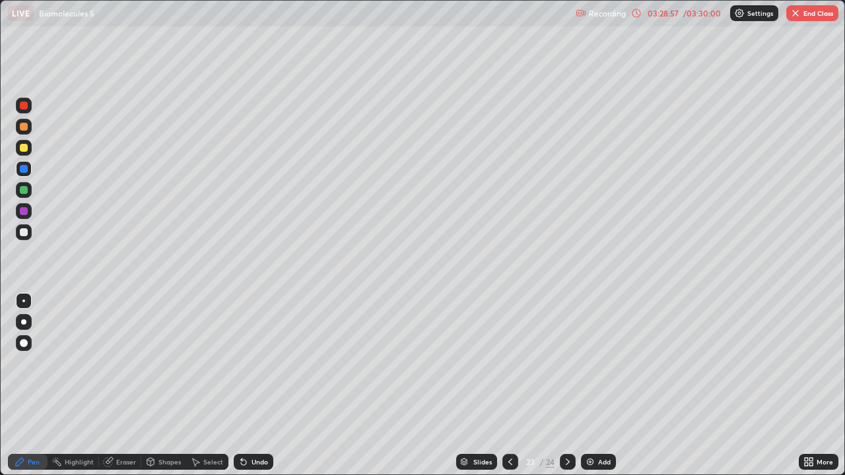
click at [509, 462] on icon at bounding box center [510, 462] width 11 height 11
click at [510, 465] on icon at bounding box center [510, 462] width 11 height 11
click at [512, 456] on div at bounding box center [510, 462] width 16 height 16
click at [510, 458] on icon at bounding box center [510, 462] width 11 height 11
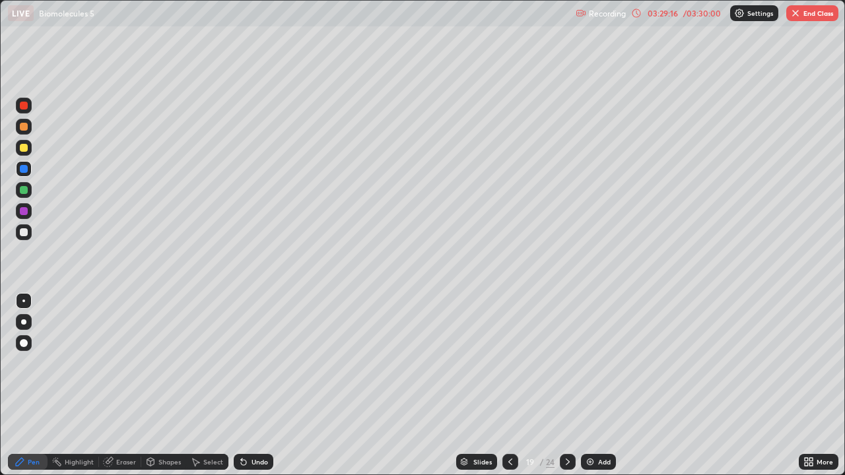
click at [512, 451] on div at bounding box center [510, 462] width 16 height 26
click at [512, 456] on div at bounding box center [510, 462] width 16 height 16
click at [512, 457] on icon at bounding box center [510, 462] width 11 height 11
click at [566, 462] on icon at bounding box center [567, 462] width 11 height 11
click at [564, 459] on icon at bounding box center [567, 462] width 11 height 11
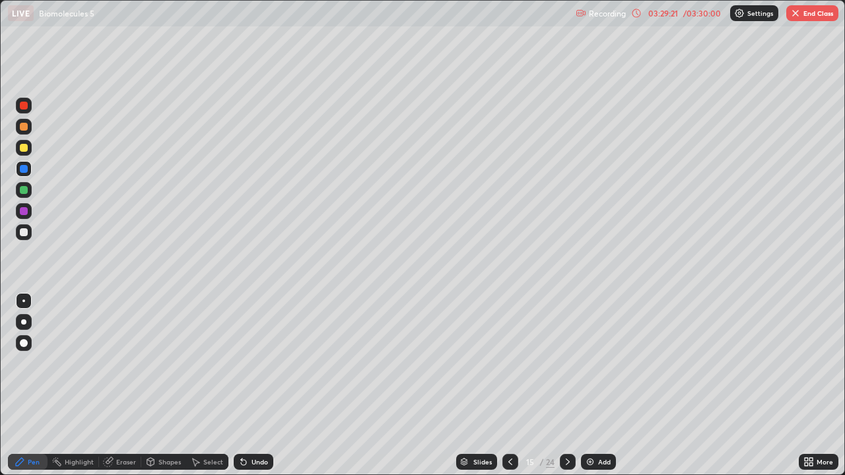
click at [567, 462] on icon at bounding box center [567, 462] width 11 height 11
click at [566, 462] on icon at bounding box center [567, 462] width 11 height 11
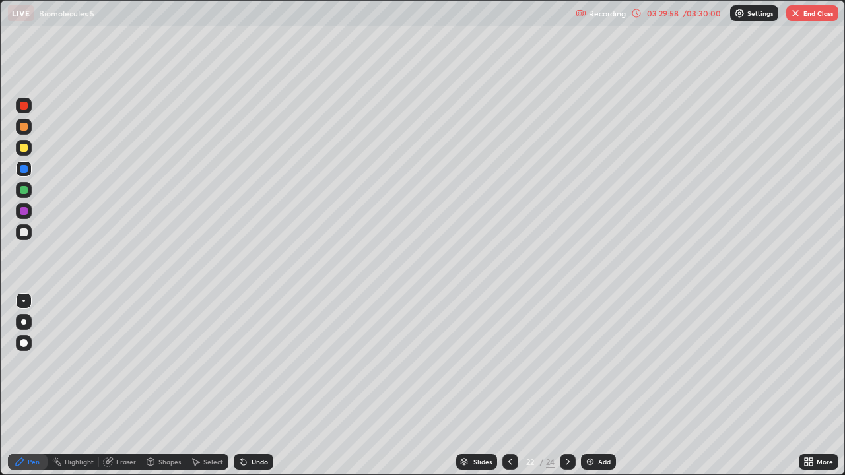
click at [509, 462] on icon at bounding box center [510, 462] width 11 height 11
click at [511, 469] on div at bounding box center [510, 462] width 16 height 16
click at [511, 462] on icon at bounding box center [510, 462] width 11 height 11
click at [509, 462] on icon at bounding box center [510, 462] width 11 height 11
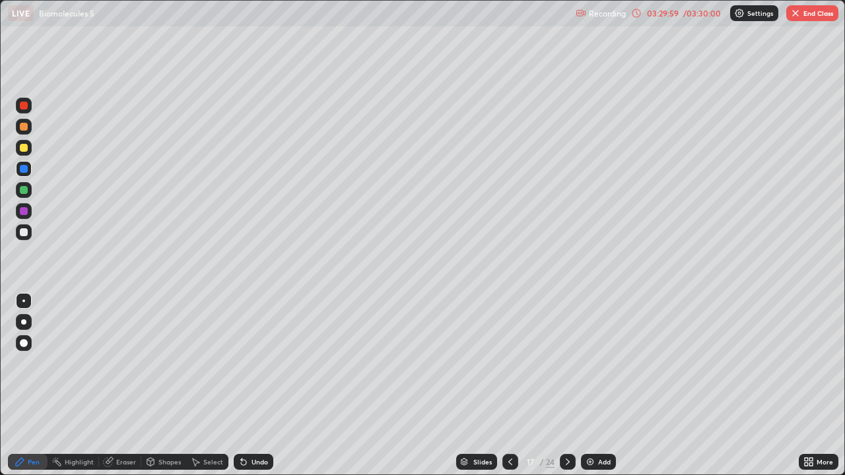
click at [508, 465] on icon at bounding box center [510, 462] width 11 height 11
click at [510, 465] on icon at bounding box center [510, 462] width 4 height 7
click at [510, 463] on icon at bounding box center [510, 462] width 11 height 11
click at [510, 465] on icon at bounding box center [510, 462] width 11 height 11
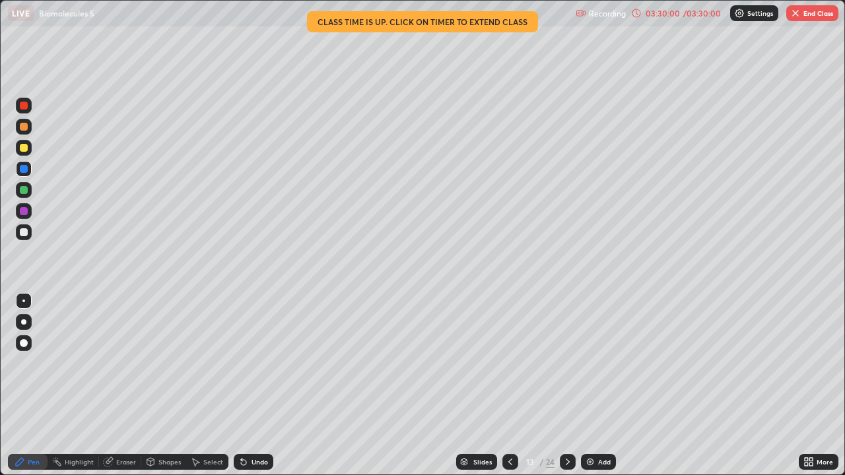
click at [509, 462] on icon at bounding box center [510, 462] width 11 height 11
click at [515, 464] on div at bounding box center [510, 462] width 16 height 16
click at [509, 462] on icon at bounding box center [510, 462] width 11 height 11
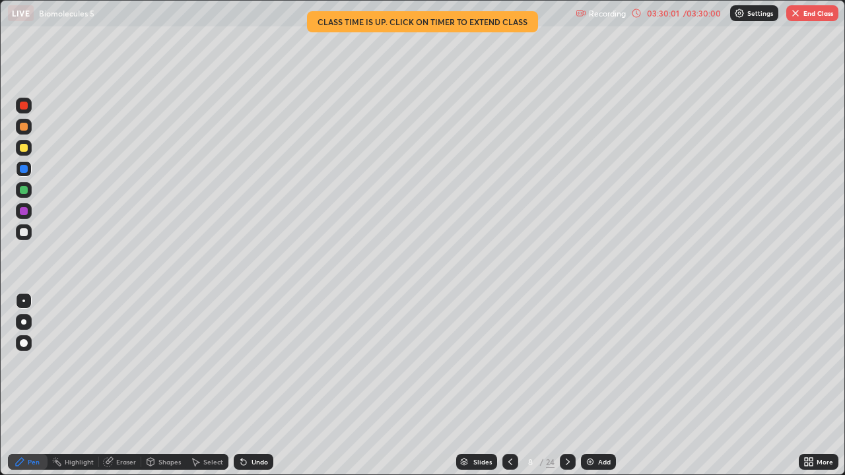
click at [509, 462] on icon at bounding box center [510, 462] width 11 height 11
click at [515, 465] on div at bounding box center [510, 462] width 16 height 16
click at [509, 462] on icon at bounding box center [510, 462] width 11 height 11
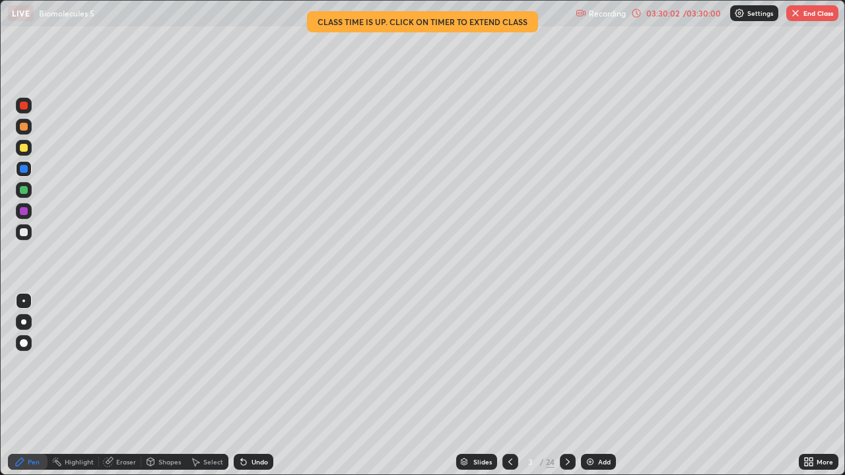
click at [509, 462] on icon at bounding box center [510, 462] width 11 height 11
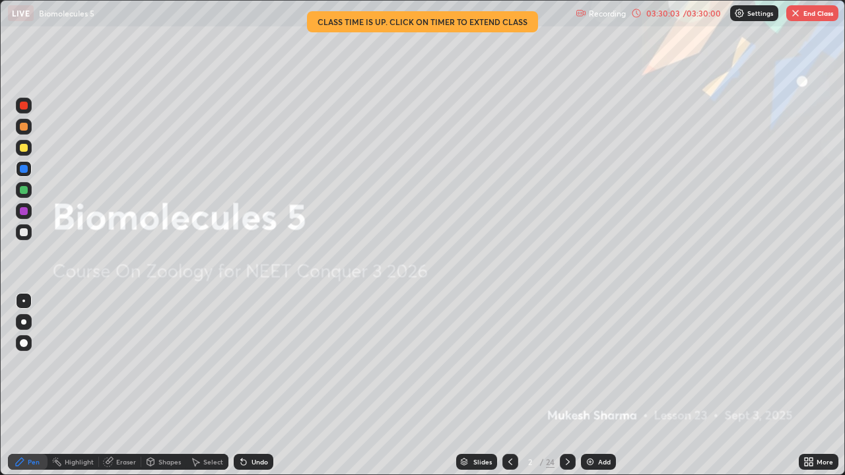
click at [510, 461] on icon at bounding box center [510, 462] width 11 height 11
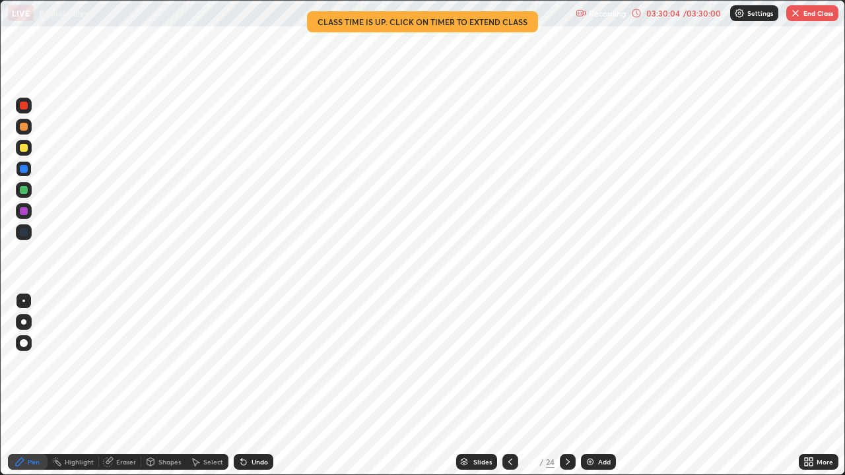
click at [566, 458] on icon at bounding box center [567, 462] width 11 height 11
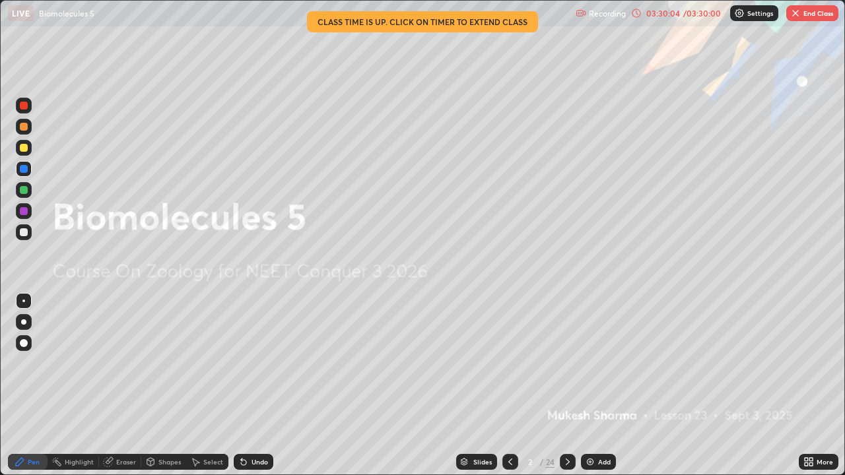
click at [567, 464] on icon at bounding box center [567, 462] width 11 height 11
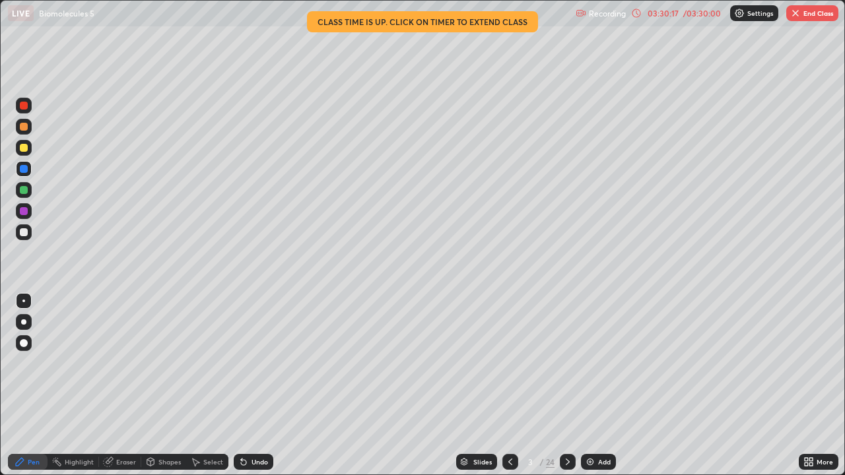
click at [566, 463] on icon at bounding box center [568, 462] width 4 height 7
click at [566, 462] on icon at bounding box center [567, 462] width 11 height 11
click at [570, 467] on div at bounding box center [568, 462] width 16 height 16
click at [566, 465] on icon at bounding box center [567, 462] width 11 height 11
click at [567, 466] on icon at bounding box center [567, 462] width 11 height 11
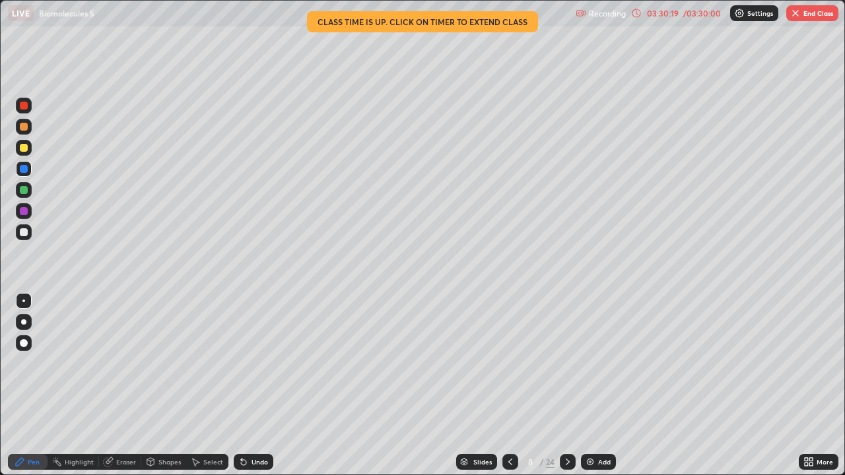
click at [566, 466] on icon at bounding box center [567, 462] width 11 height 11
click at [516, 463] on div at bounding box center [510, 462] width 16 height 16
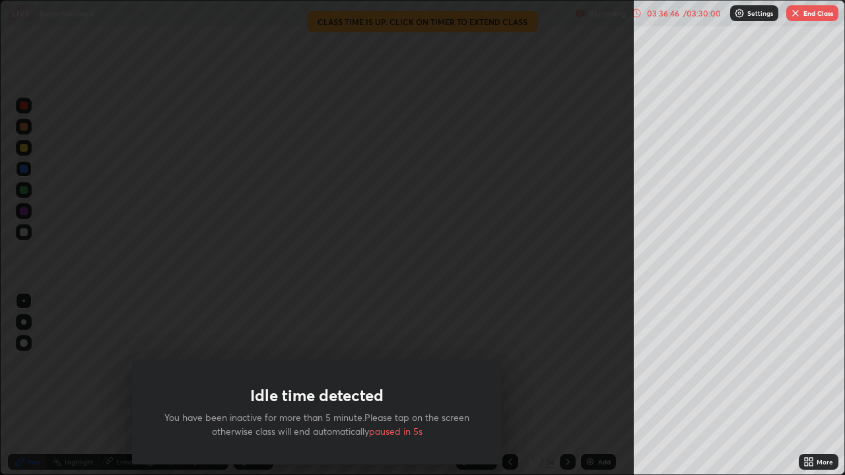
click at [806, 13] on button "End Class" at bounding box center [812, 13] width 52 height 16
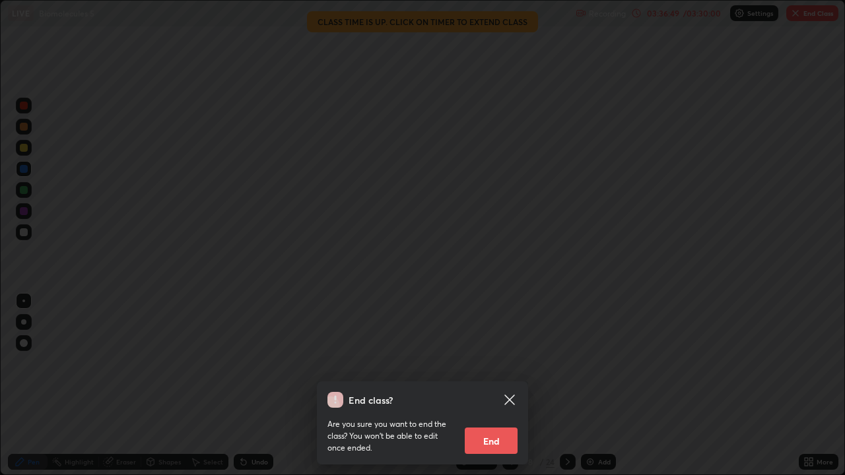
click at [499, 446] on button "End" at bounding box center [491, 441] width 53 height 26
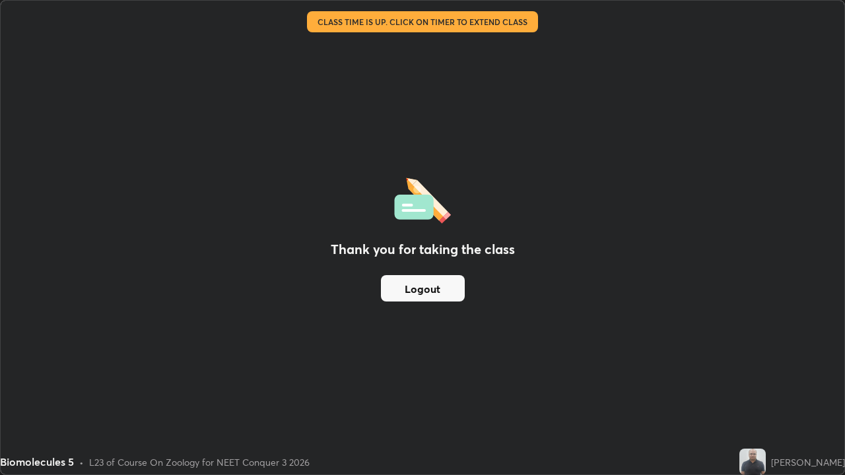
scroll to position [475, 845]
click at [449, 295] on button "Logout" at bounding box center [423, 288] width 84 height 26
